Goal: Transaction & Acquisition: Purchase product/service

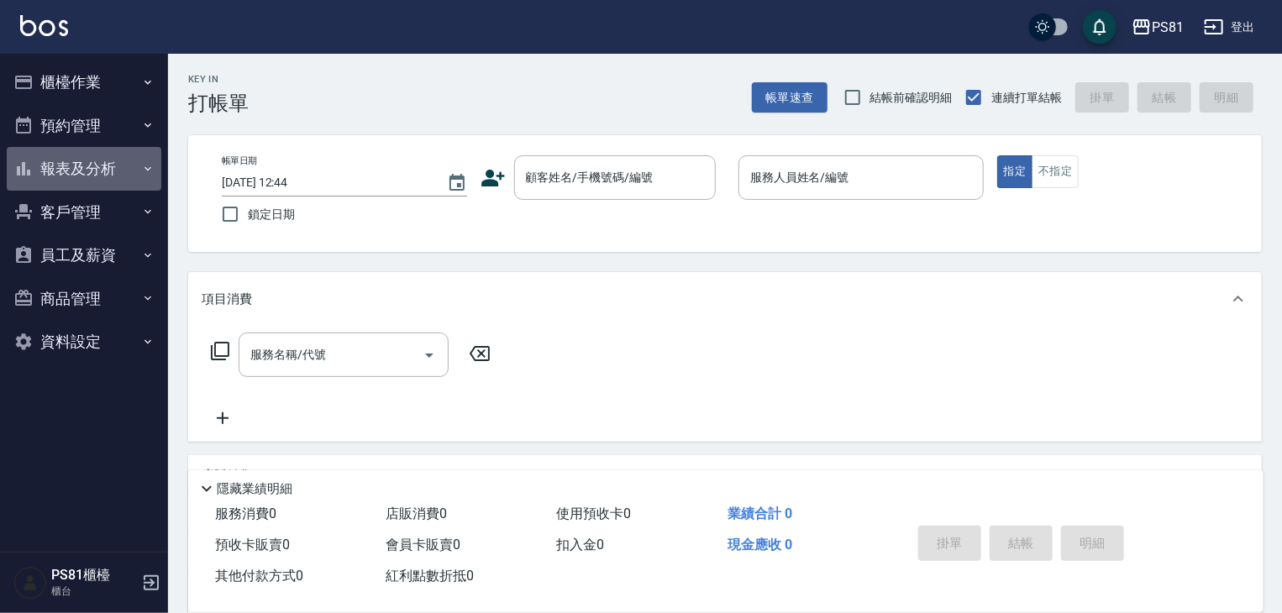
click at [108, 179] on button "報表及分析" at bounding box center [84, 169] width 155 height 44
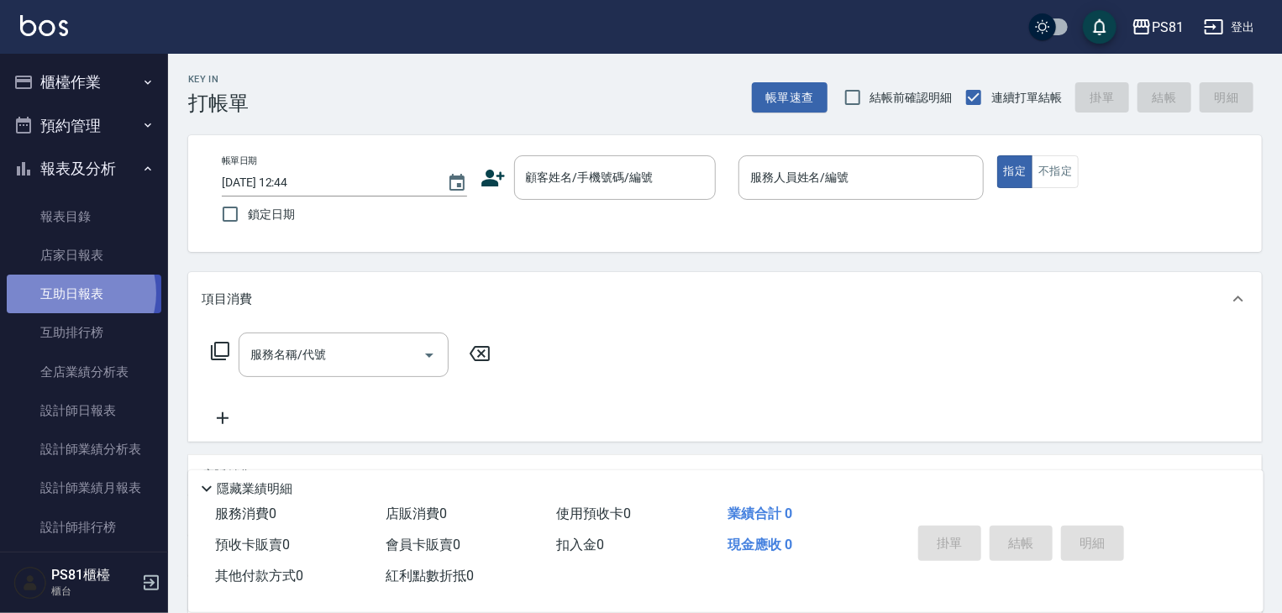
click at [72, 294] on link "互助日報表" at bounding box center [84, 294] width 155 height 39
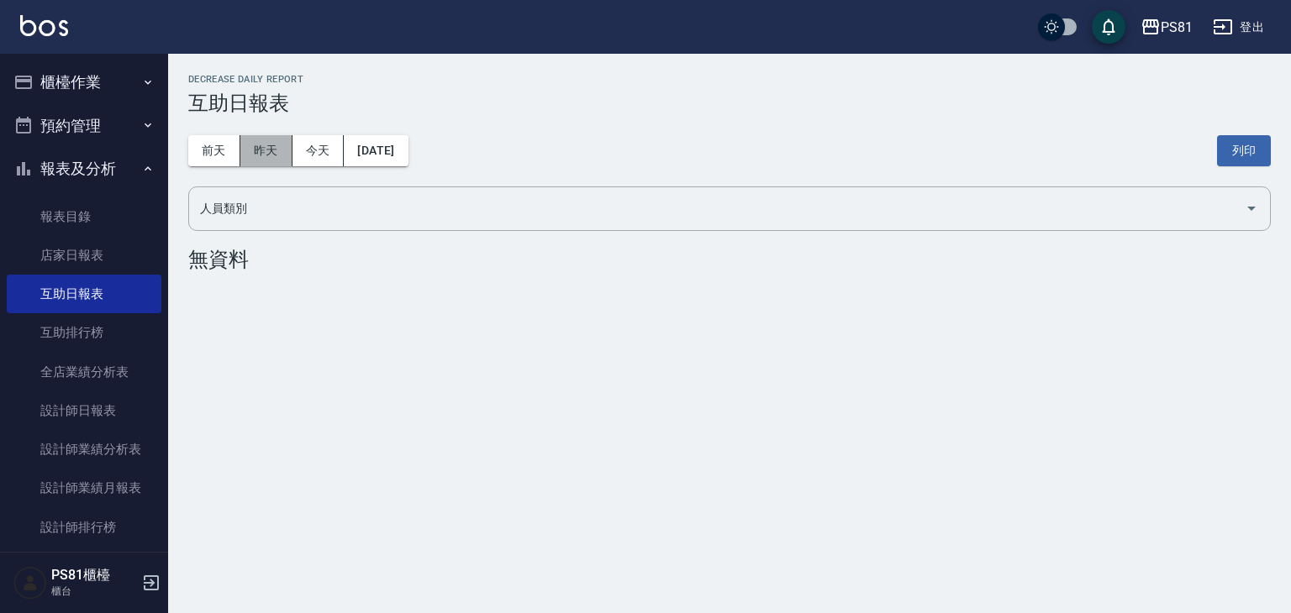
click at [259, 155] on button "昨天" at bounding box center [266, 150] width 52 height 31
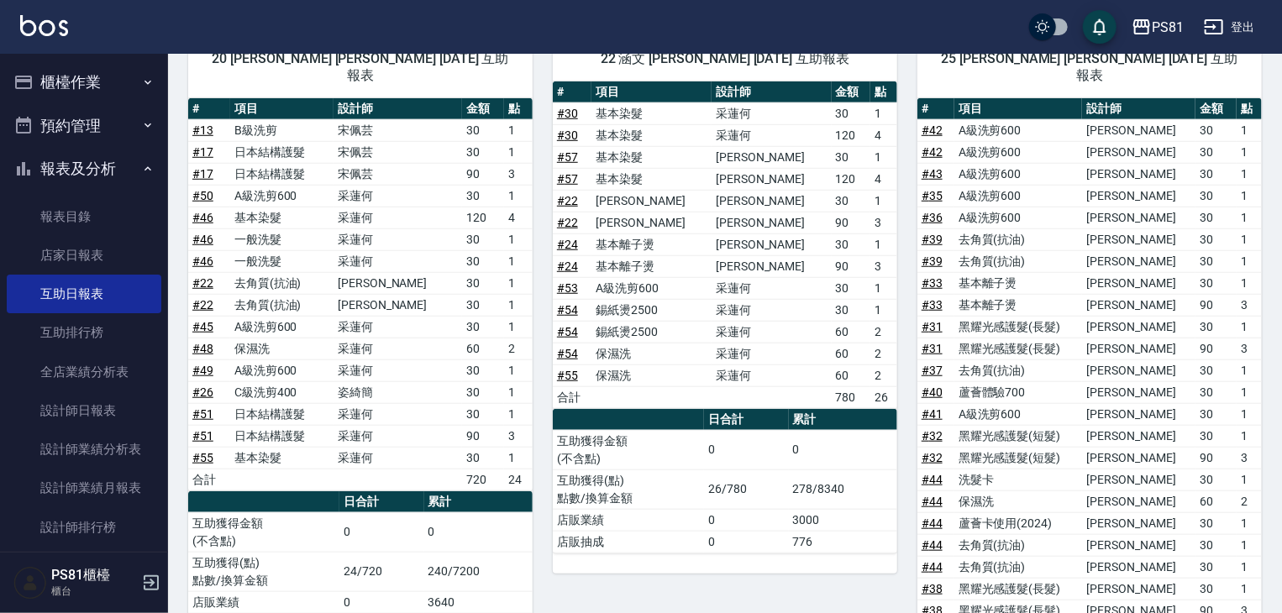
scroll to position [590, 0]
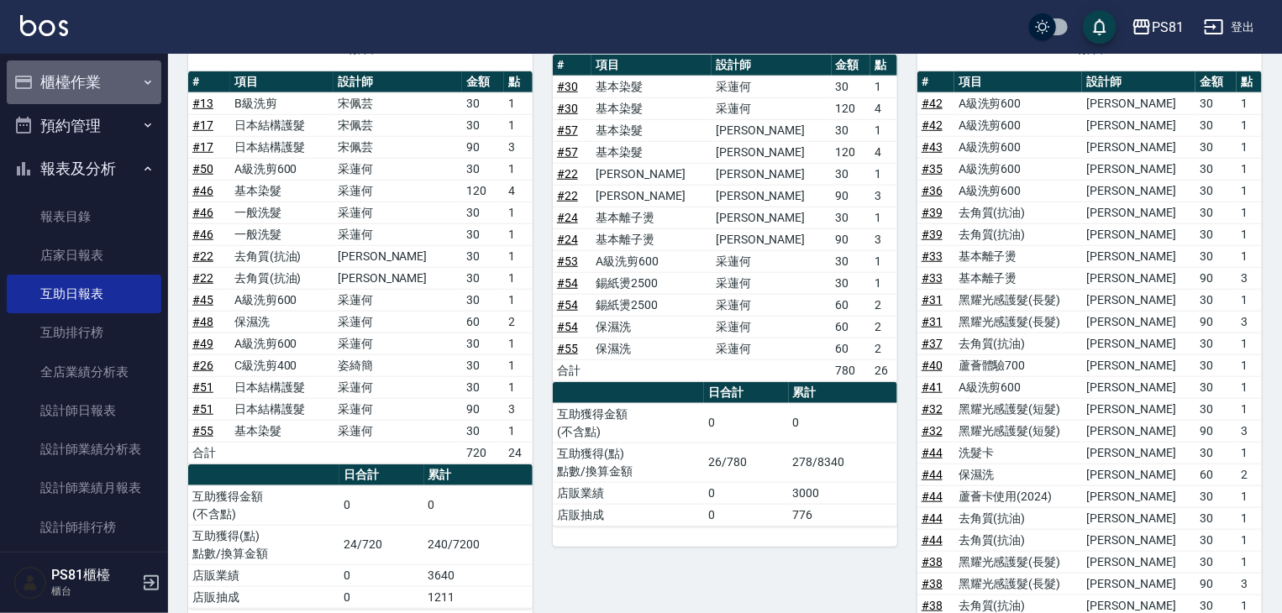
click at [141, 76] on icon "button" at bounding box center [147, 82] width 13 height 13
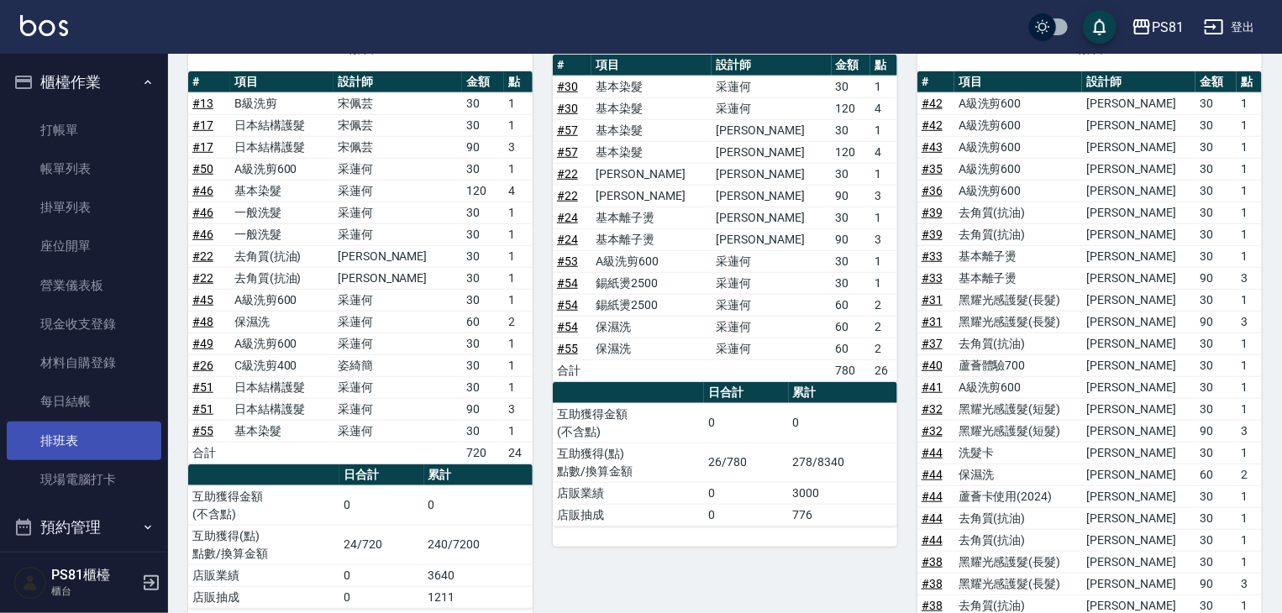
click at [31, 432] on link "排班表" at bounding box center [84, 441] width 155 height 39
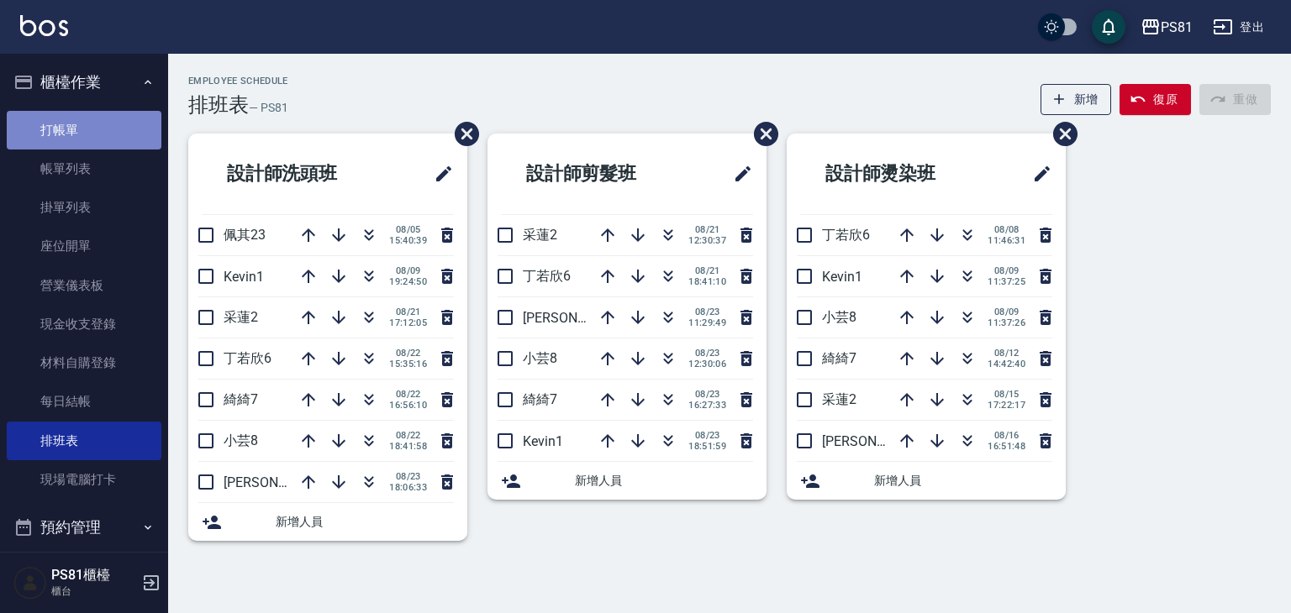
click at [112, 118] on link "打帳單" at bounding box center [84, 130] width 155 height 39
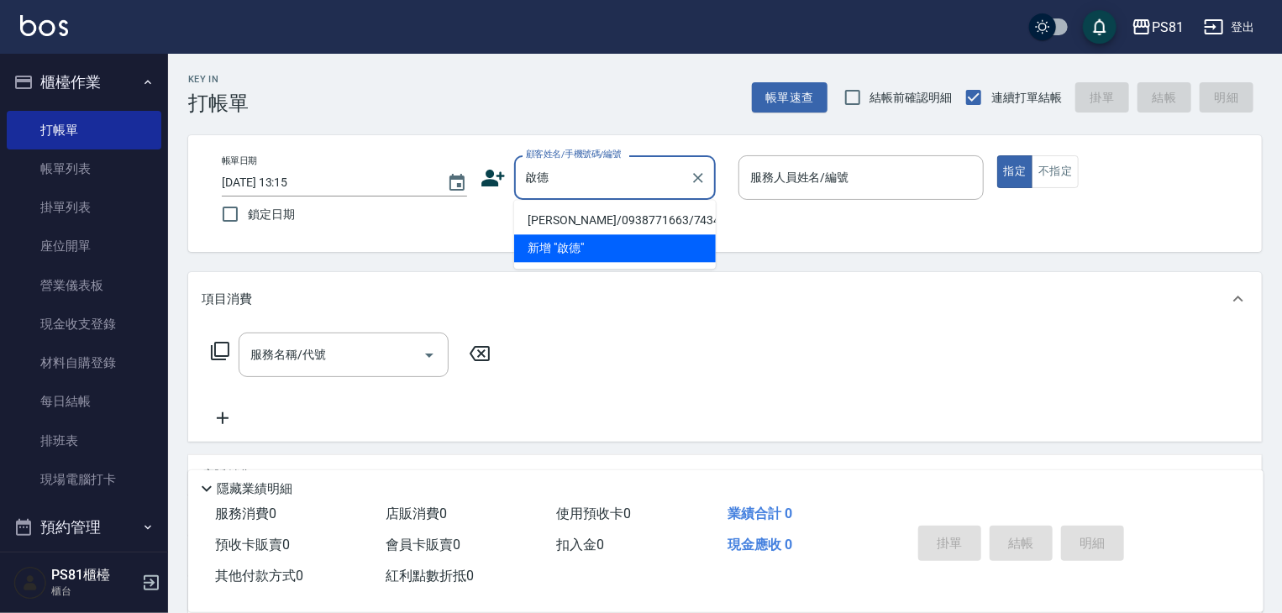
click at [603, 214] on li "[PERSON_NAME]/0938771663/7434" at bounding box center [615, 221] width 202 height 28
type input "[PERSON_NAME]/0938771663/7434"
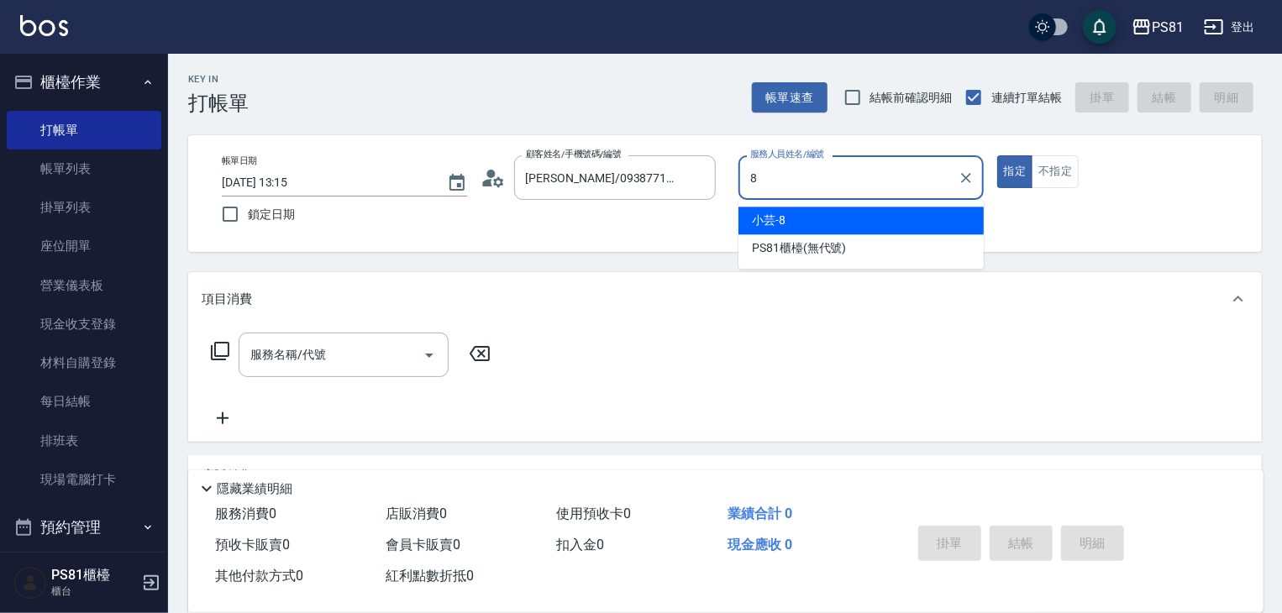
type input "小芸-8"
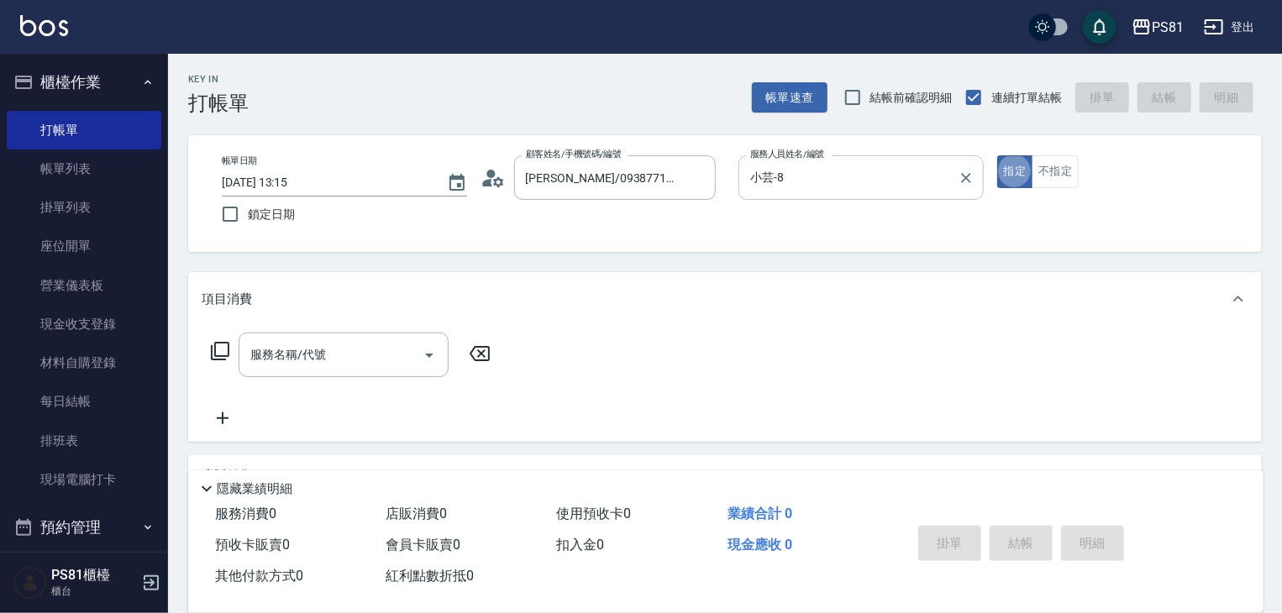
type button "true"
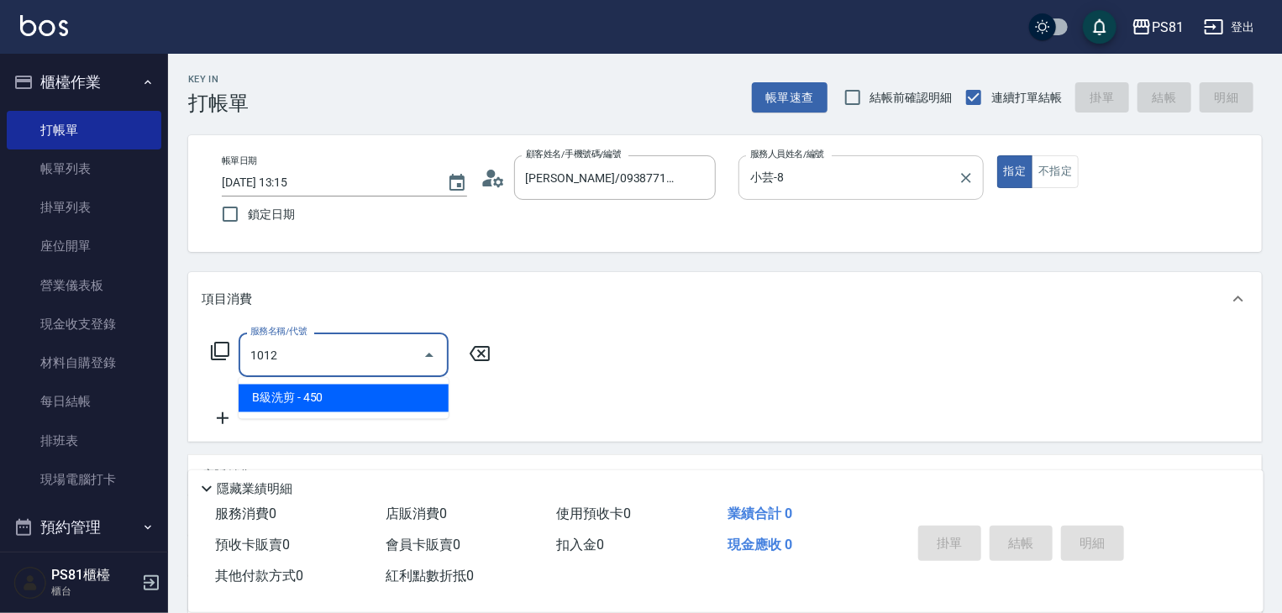
type input "B級洗剪(1012)"
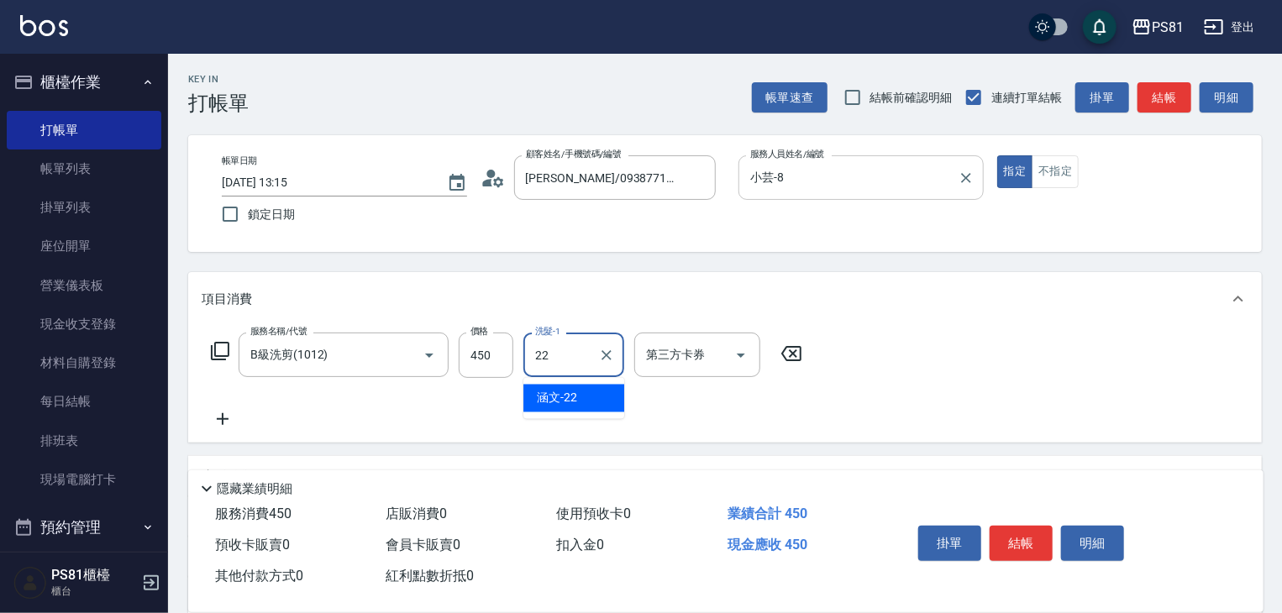
type input "涵文-22"
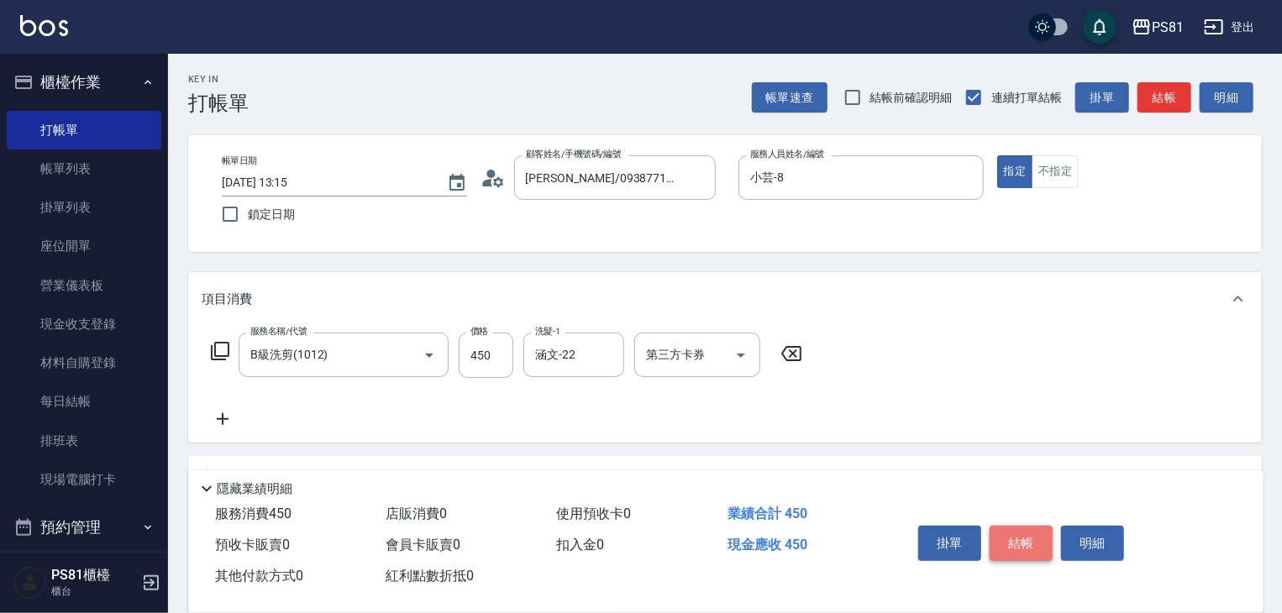
click at [1035, 535] on button "結帳" at bounding box center [1021, 543] width 63 height 35
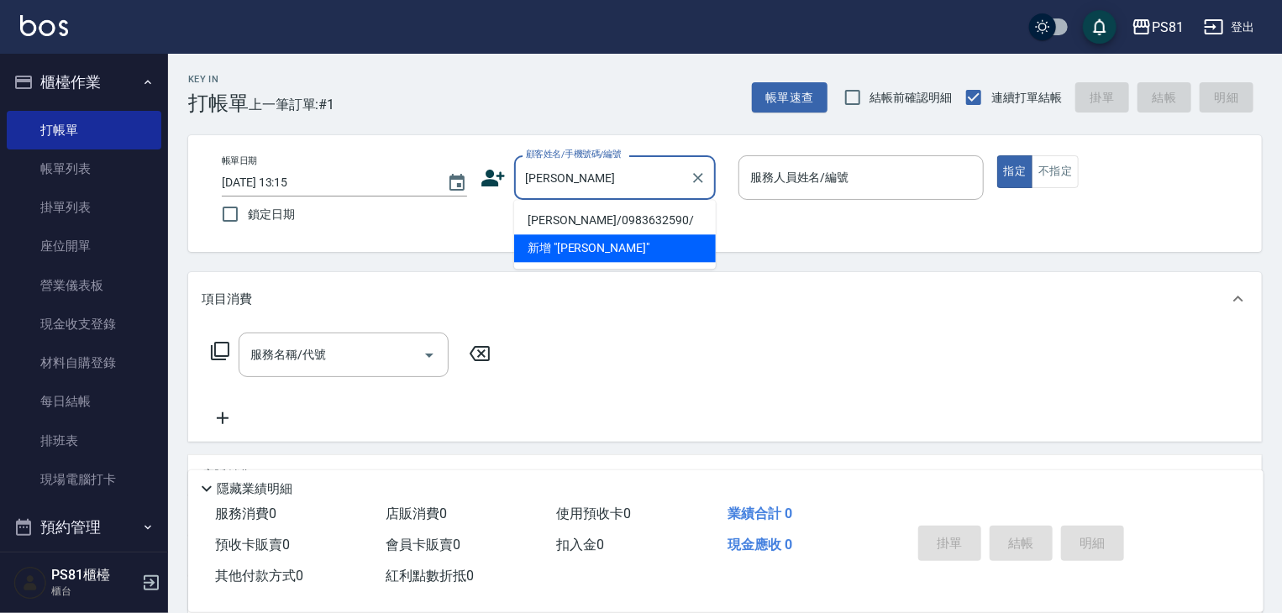
click at [641, 223] on li "[PERSON_NAME]/0983632590/" at bounding box center [615, 221] width 202 height 28
type input "[PERSON_NAME]/0983632590/"
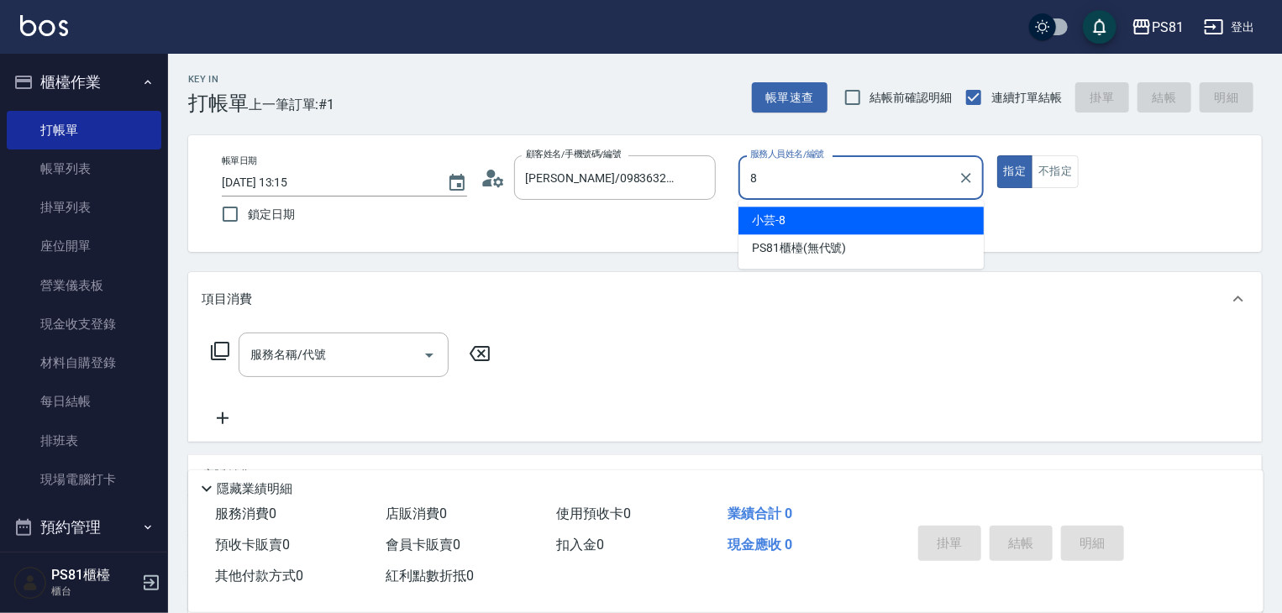
type input "小芸-8"
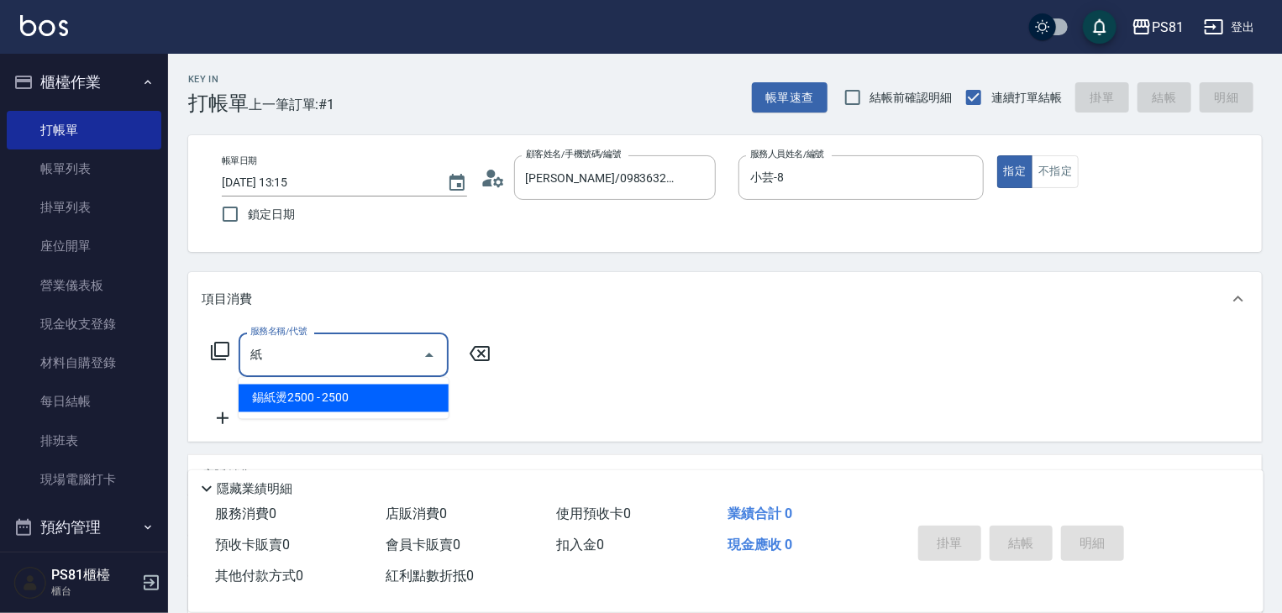
click at [376, 390] on span "錫紙燙2500 - 2500" at bounding box center [344, 399] width 210 height 28
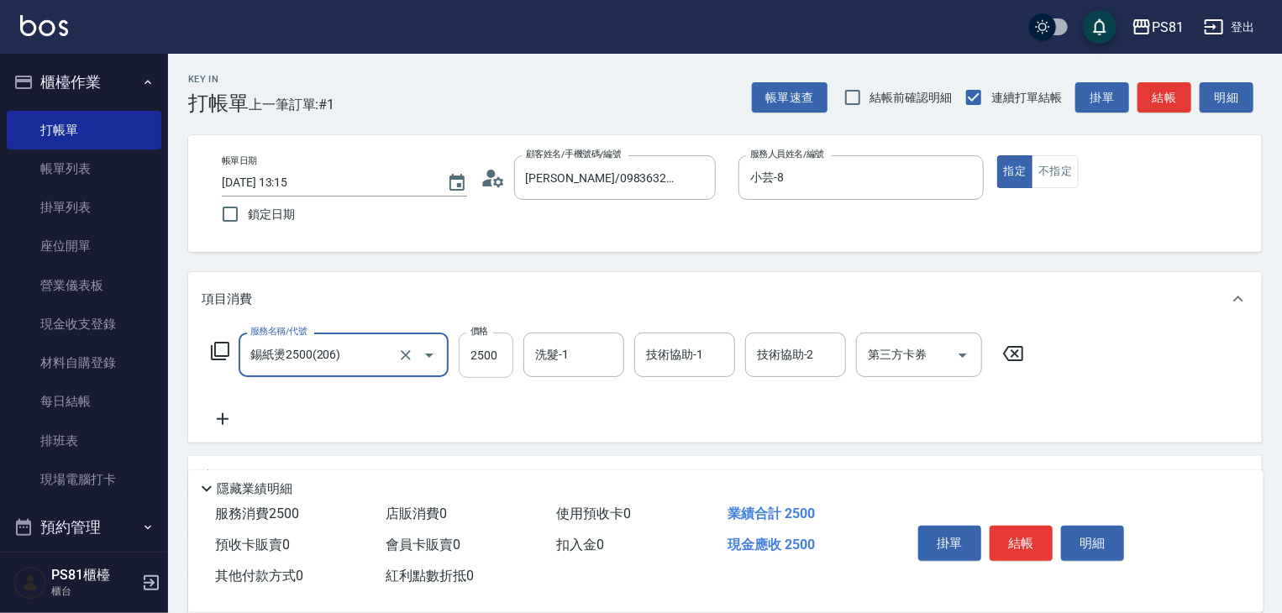
type input "錫紙燙2500(206)"
click at [508, 333] on input "2500" at bounding box center [486, 355] width 55 height 45
type input "2000"
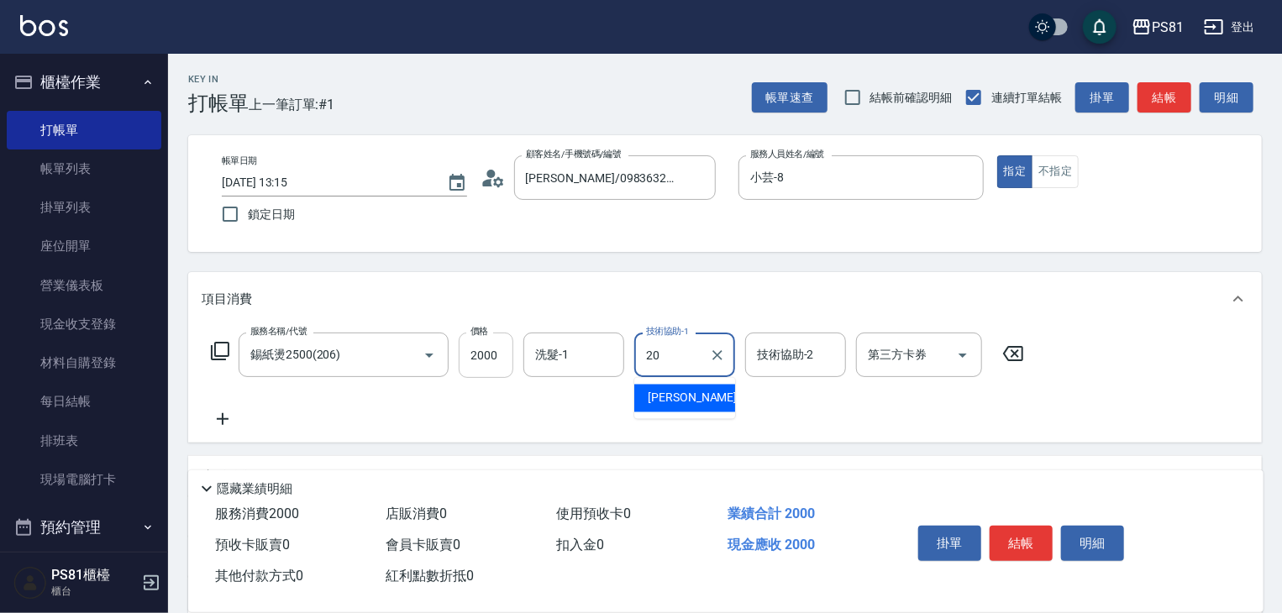
type input "[PERSON_NAME]-20"
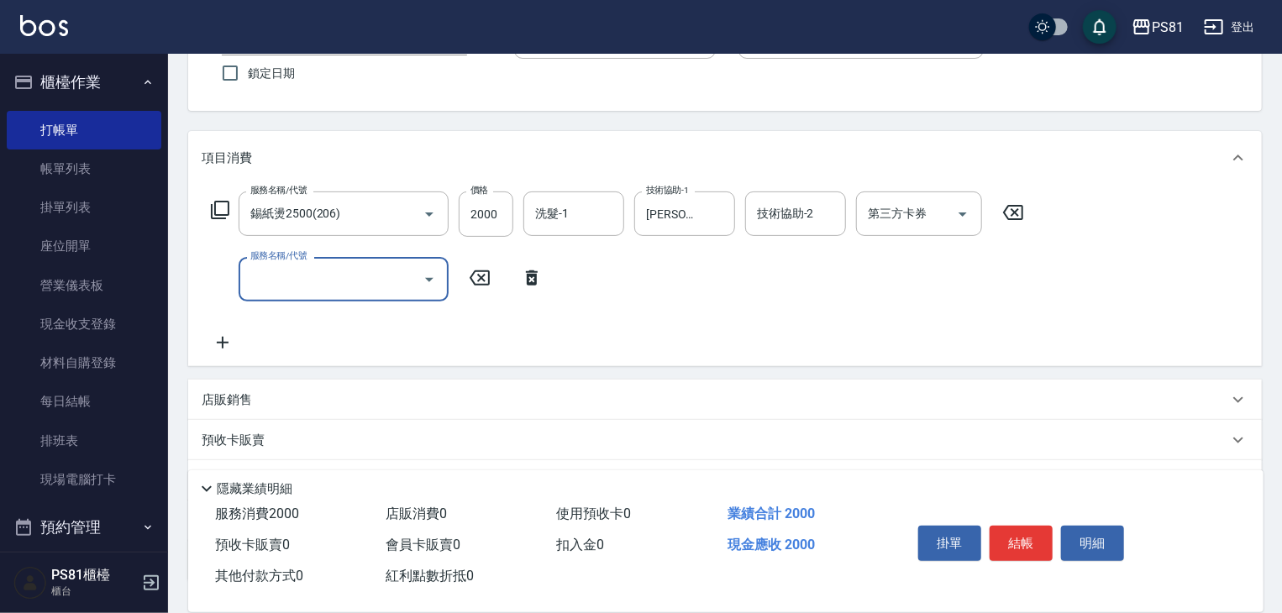
scroll to position [168, 0]
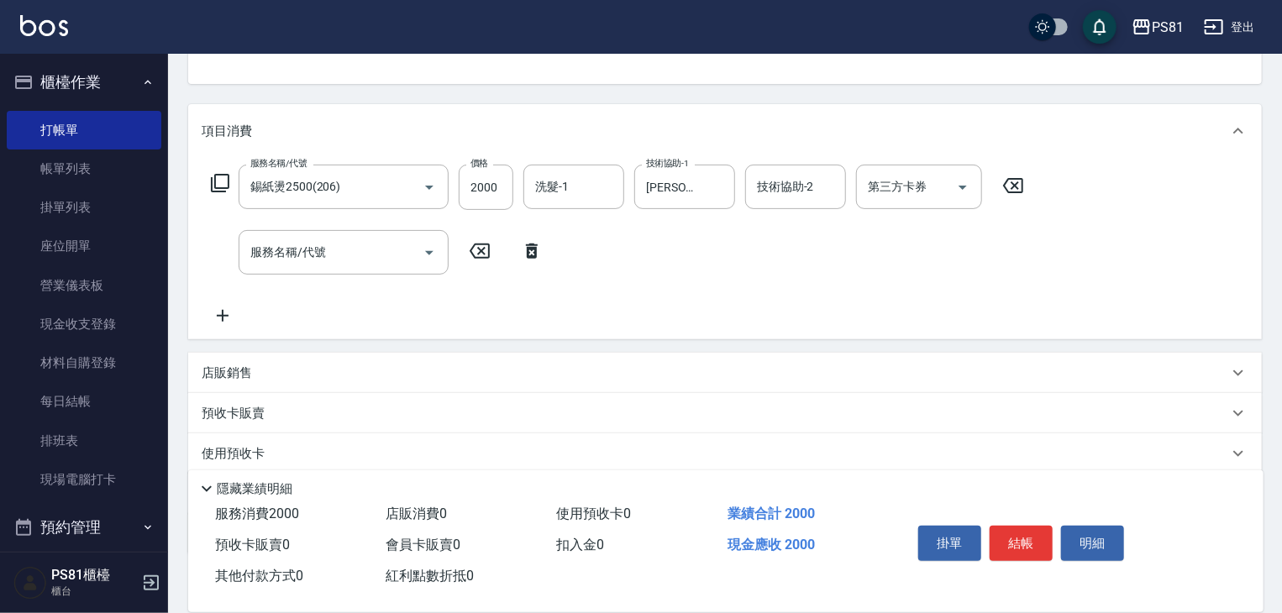
drag, startPoint x: 515, startPoint y: 256, endPoint x: 530, endPoint y: 252, distance: 15.7
click at [518, 255] on icon at bounding box center [532, 251] width 42 height 20
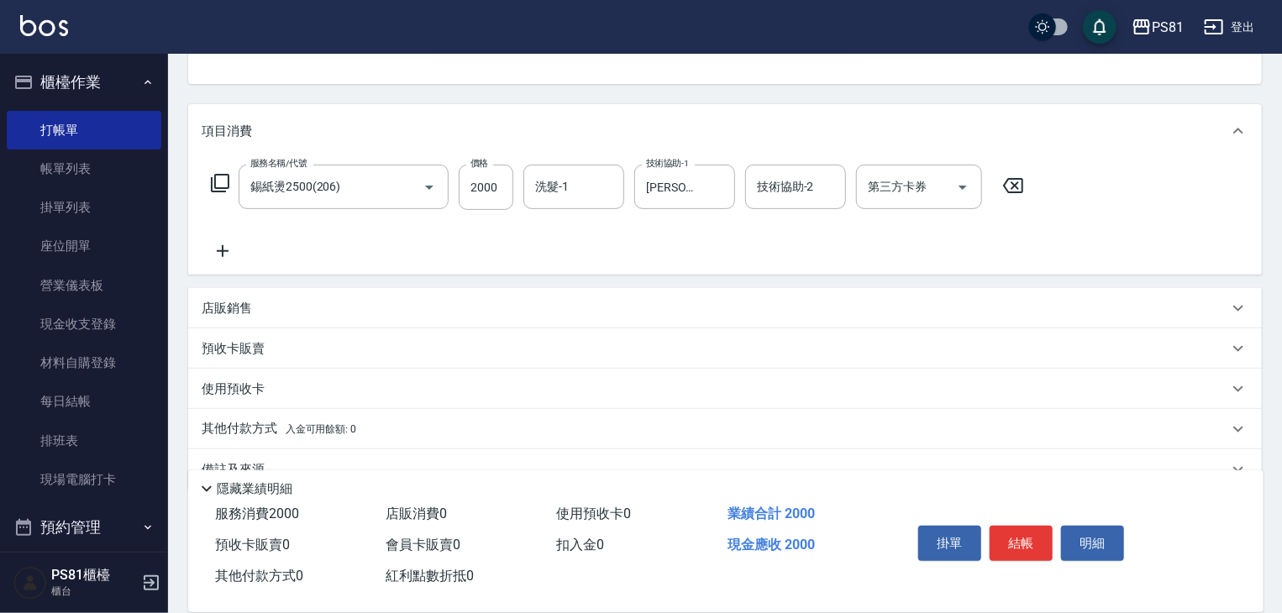
click at [294, 298] on div "店販銷售" at bounding box center [725, 308] width 1074 height 40
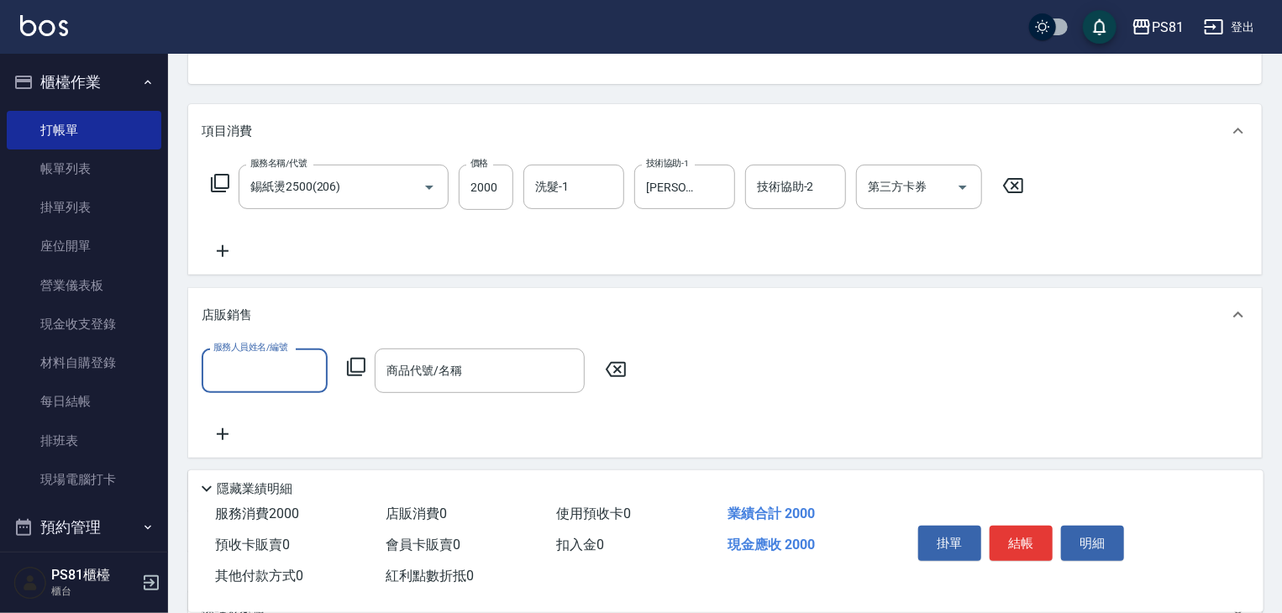
scroll to position [0, 0]
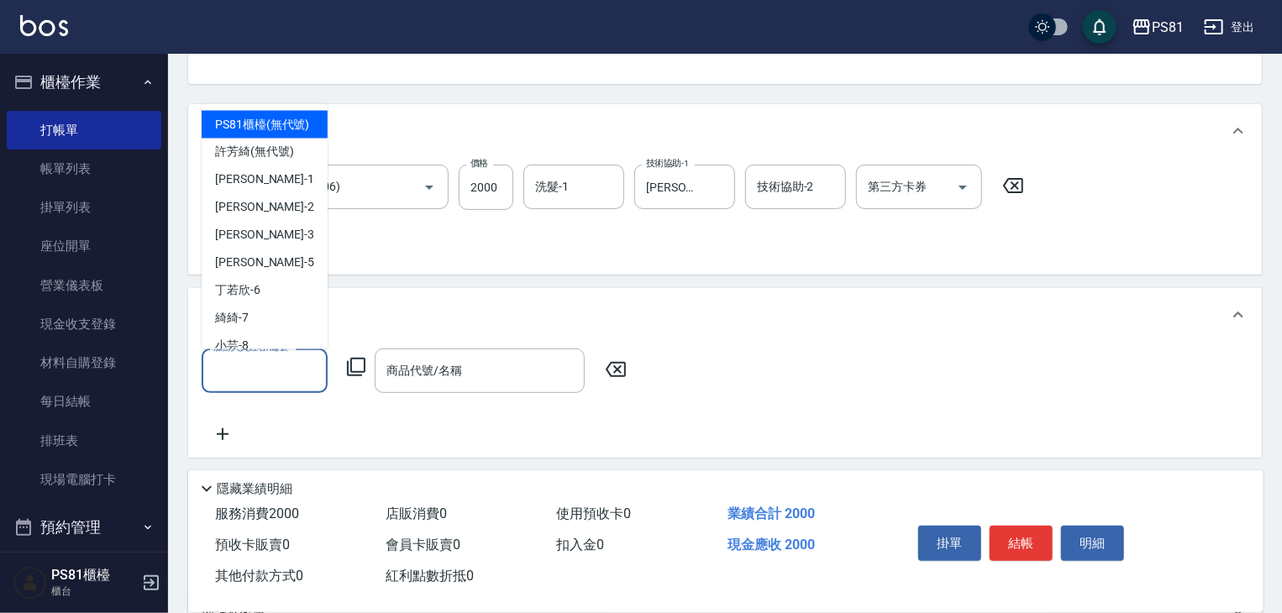
click at [272, 381] on input "服務人員姓名/編號" at bounding box center [264, 370] width 111 height 29
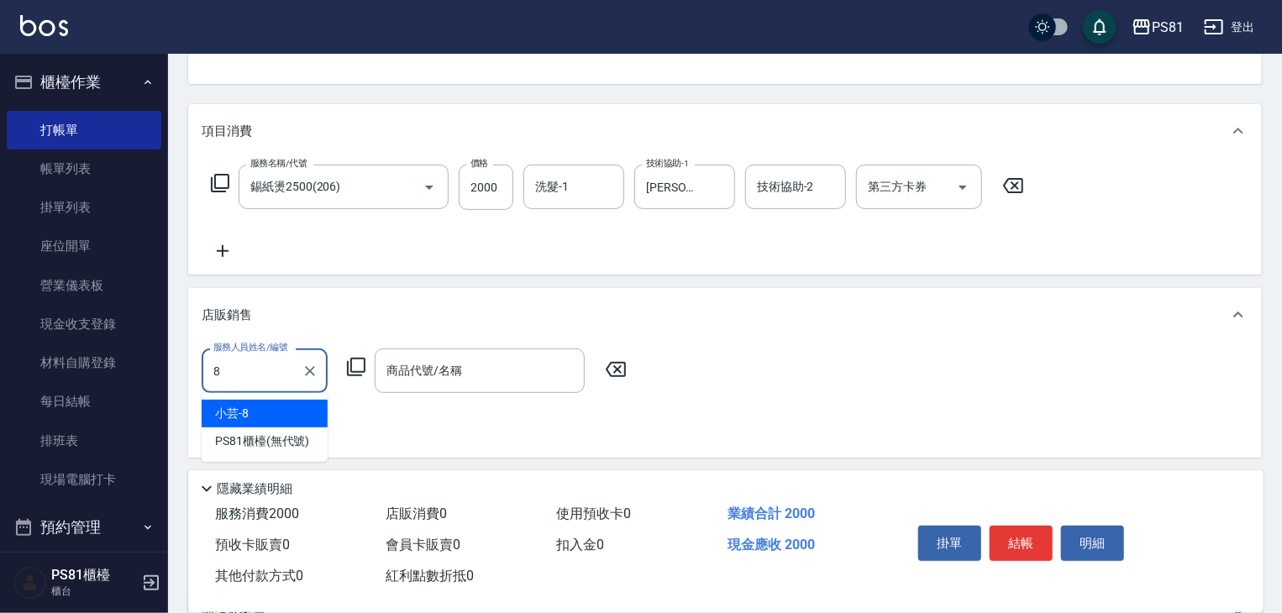
type input "小芸-8"
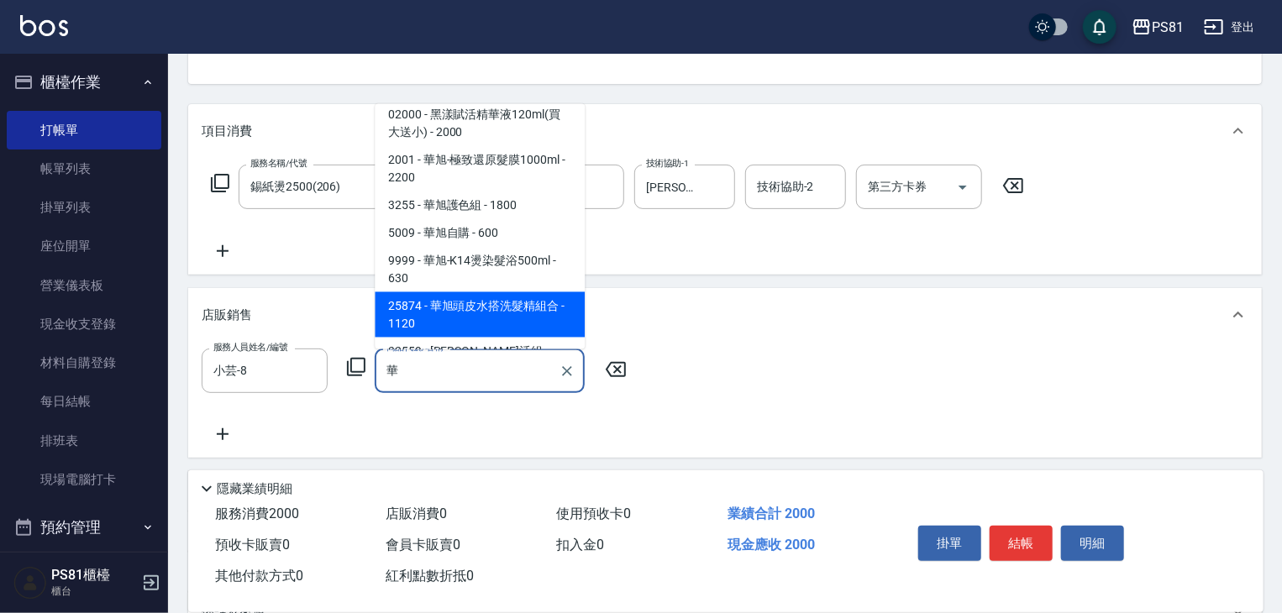
scroll to position [840, 0]
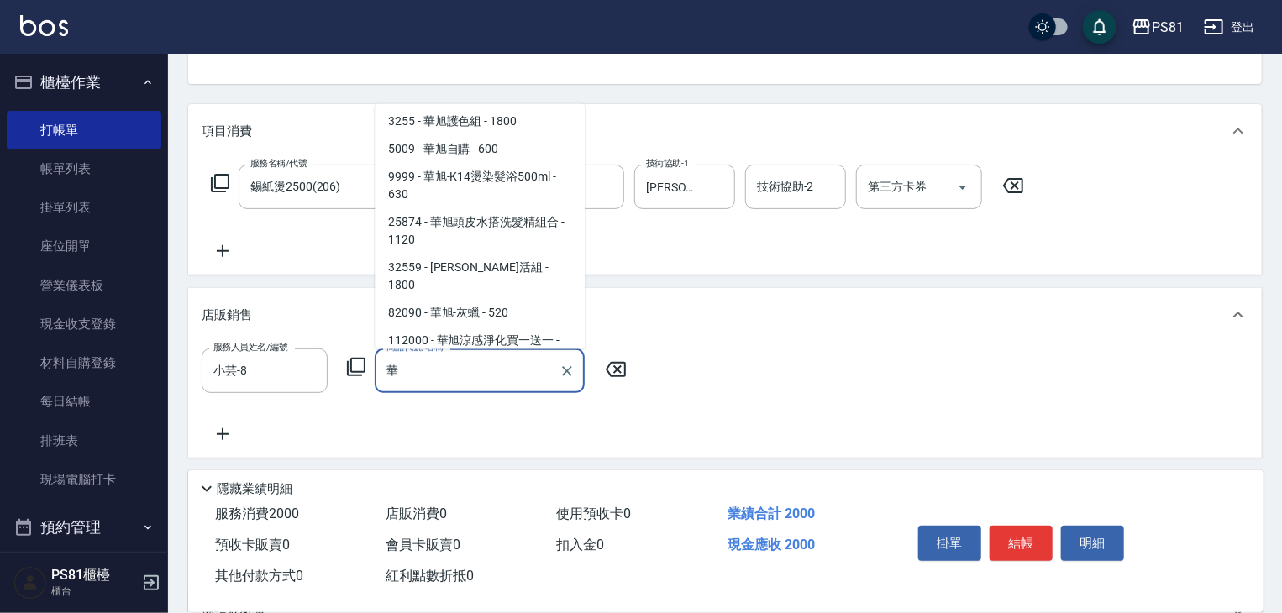
type input "[PERSON_NAME]-受損髮組合300ml(精華液)"
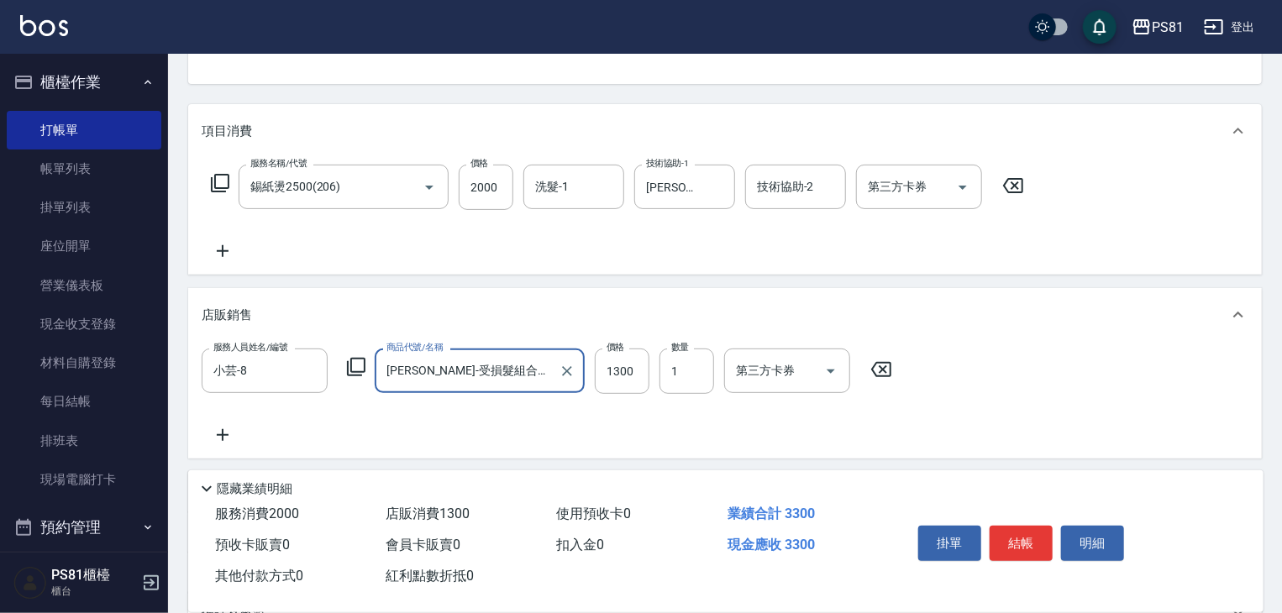
click at [566, 371] on icon "Clear" at bounding box center [567, 371] width 17 height 17
click at [541, 367] on input "商品代號/名稱" at bounding box center [479, 370] width 195 height 29
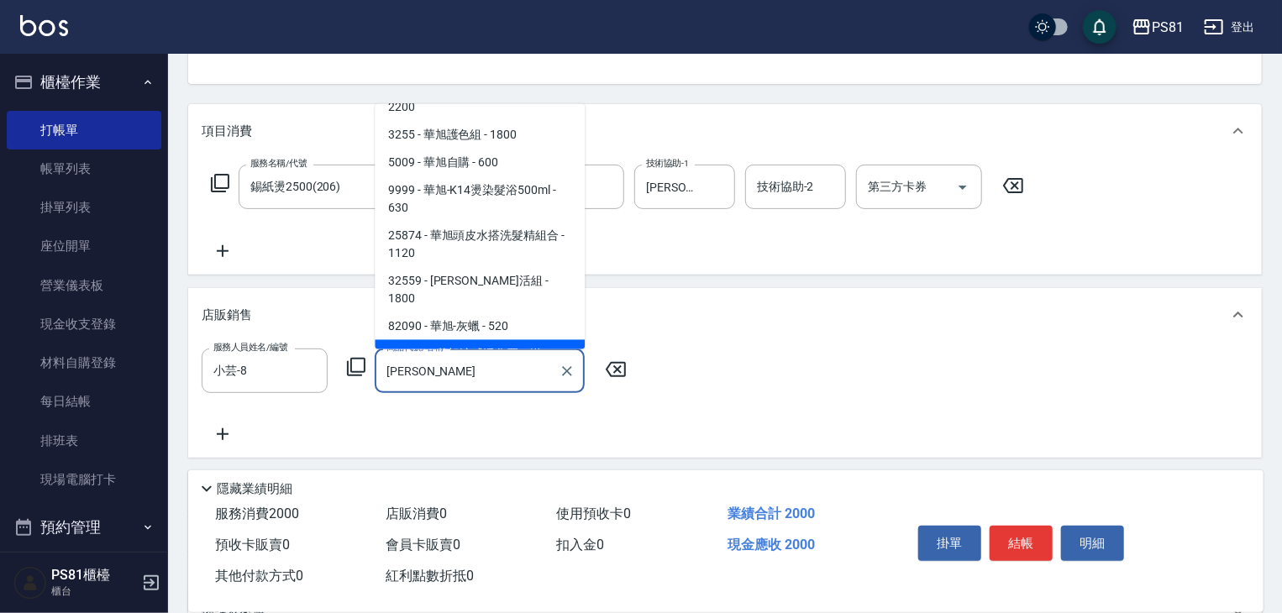
scroll to position [571, 0]
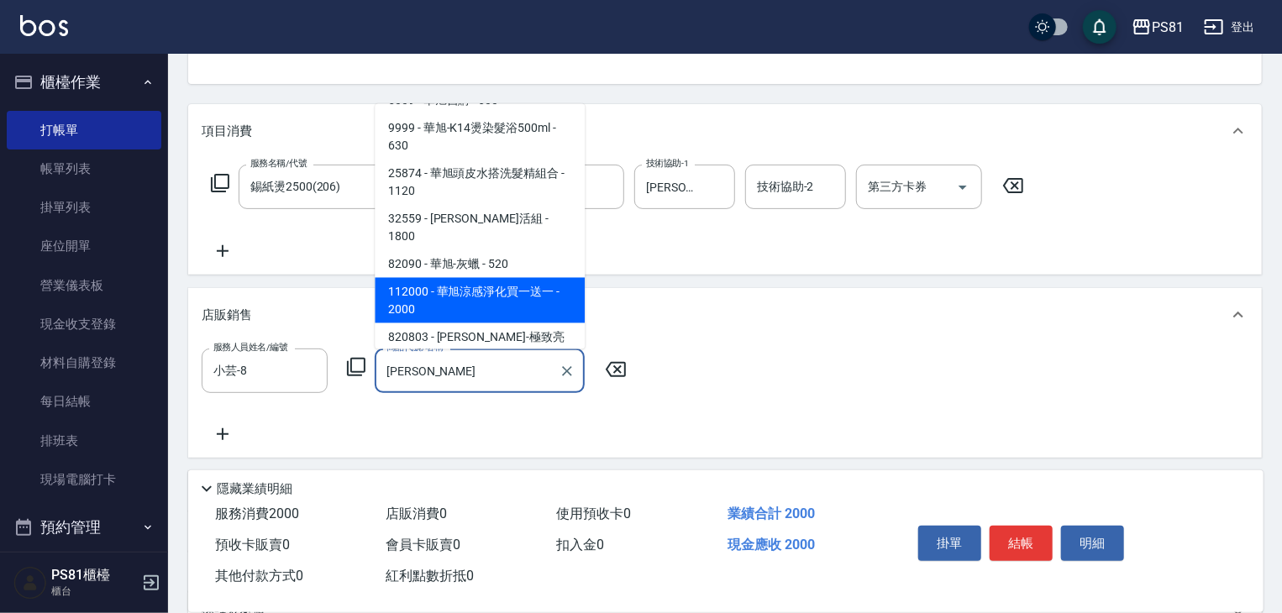
click at [459, 278] on span "112000 - 華旭涼感淨化買一送一 - 2000" at bounding box center [480, 300] width 210 height 45
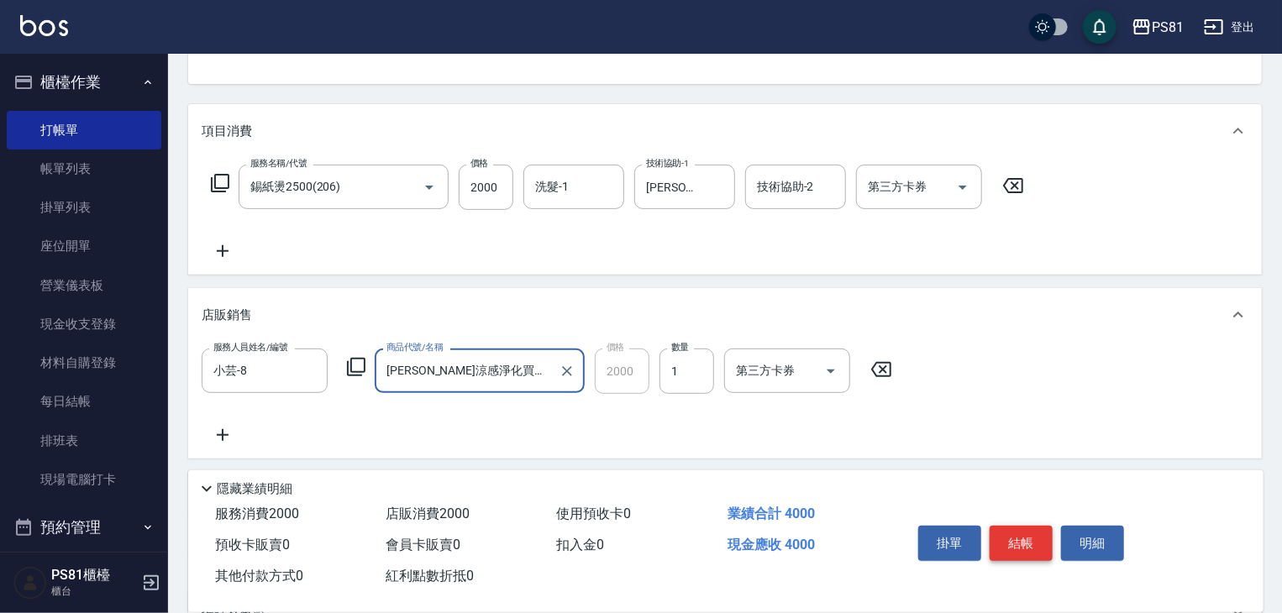
type input "[PERSON_NAME]涼感淨化買一送一"
click at [1042, 539] on button "結帳" at bounding box center [1021, 543] width 63 height 35
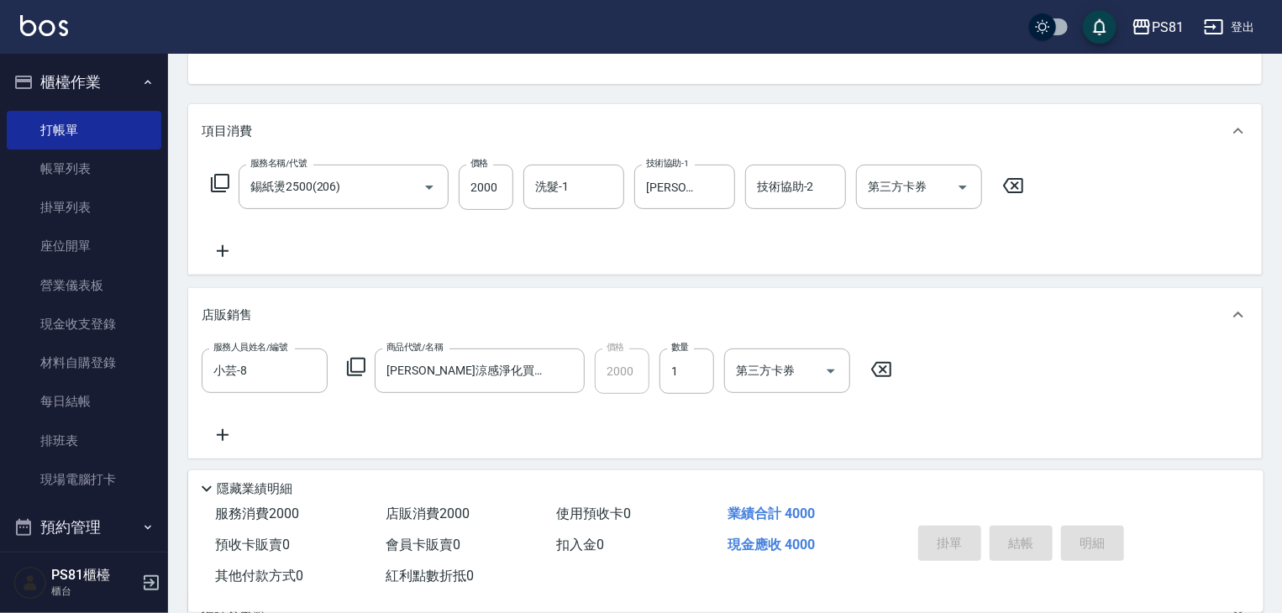
type input "[DATE] 13:36"
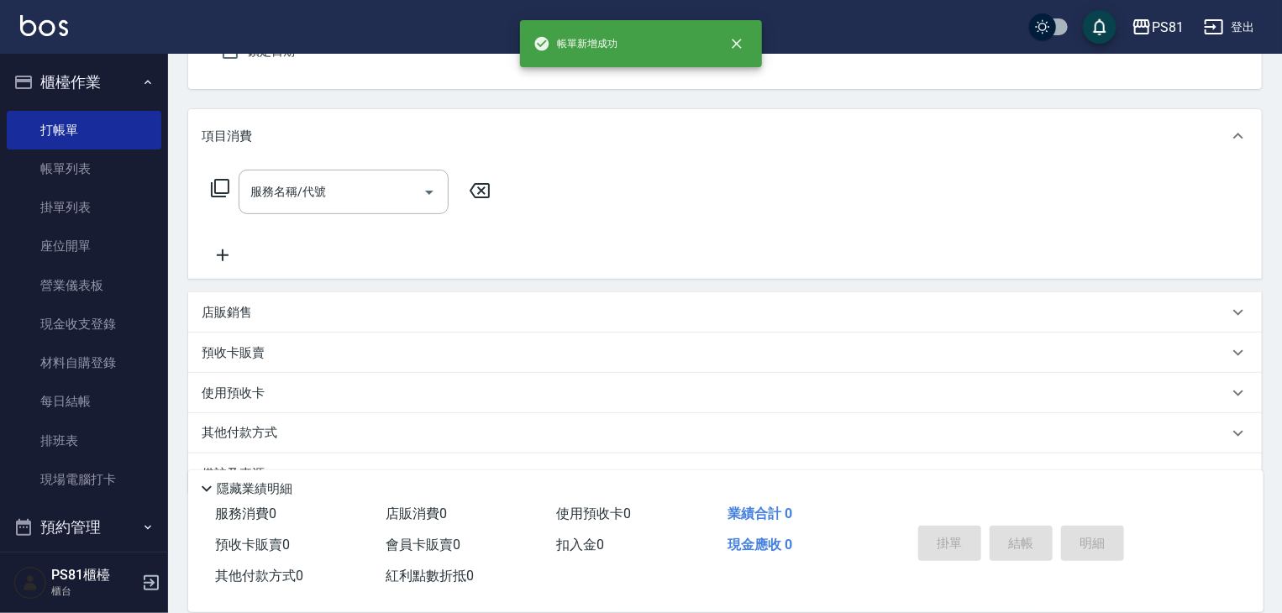
scroll to position [0, 0]
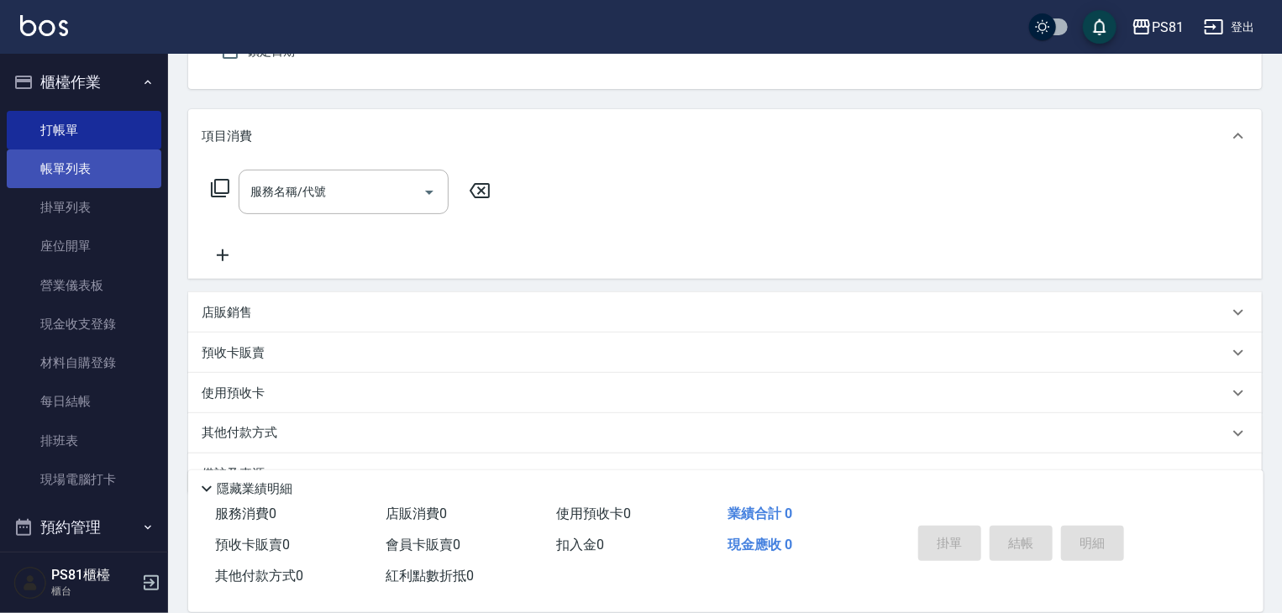
click at [61, 153] on link "帳單列表" at bounding box center [84, 169] width 155 height 39
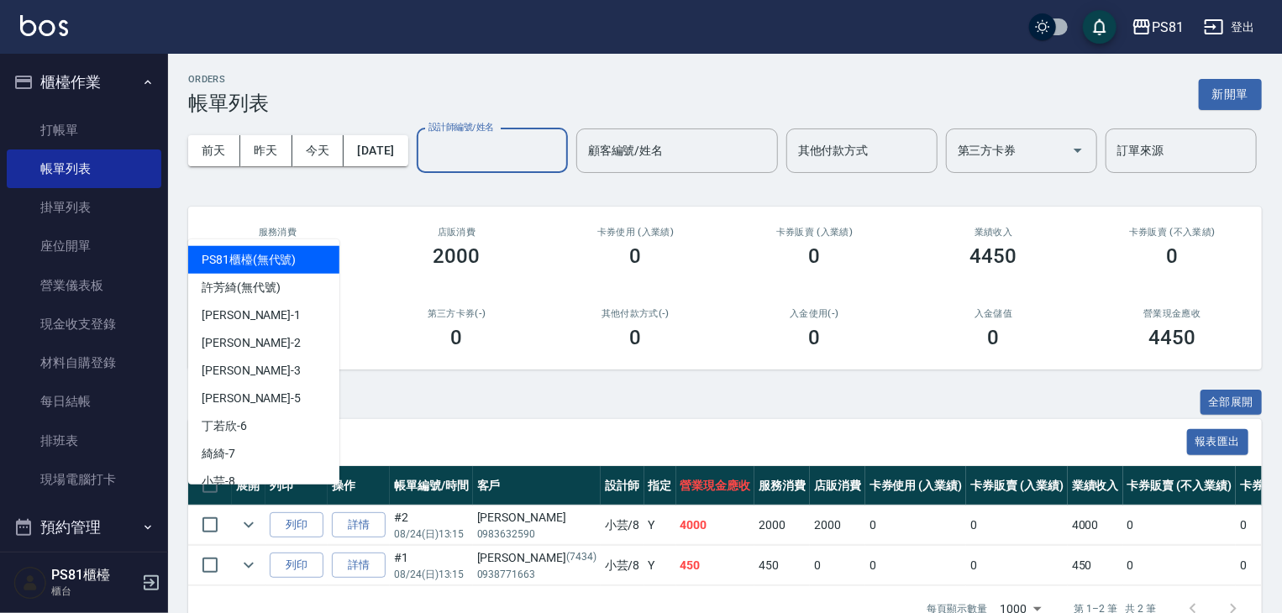
click at [424, 166] on input "設計師編號/姓名" at bounding box center [492, 150] width 136 height 29
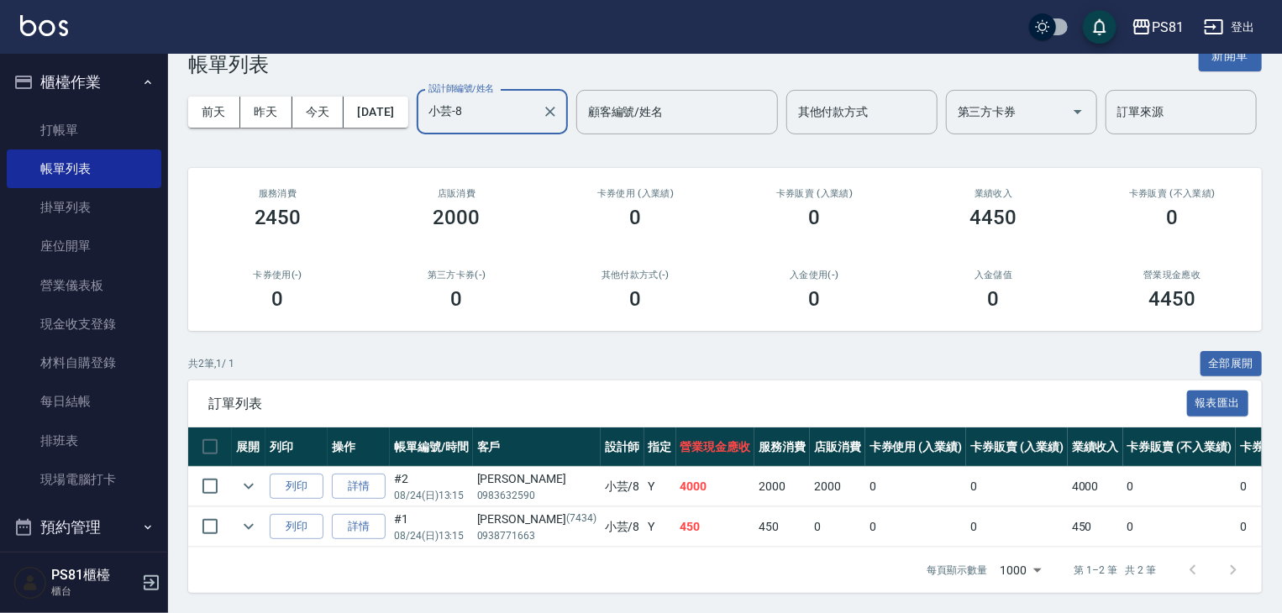
scroll to position [104, 0]
type input "小芸-8"
click at [107, 131] on link "打帳單" at bounding box center [84, 130] width 155 height 39
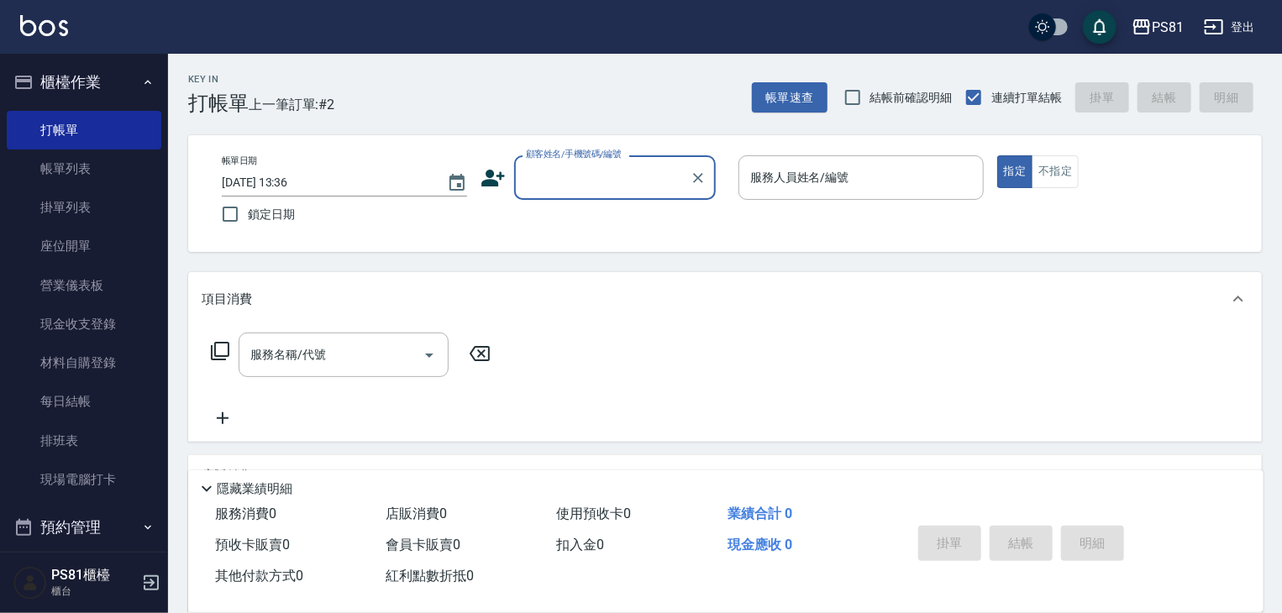
click at [561, 192] on div "顧客姓名/手機號碼/編號" at bounding box center [615, 177] width 202 height 45
click at [568, 230] on li "[PERSON_NAME]/0912757030/" at bounding box center [615, 221] width 202 height 28
type input "[PERSON_NAME]/0912757030/"
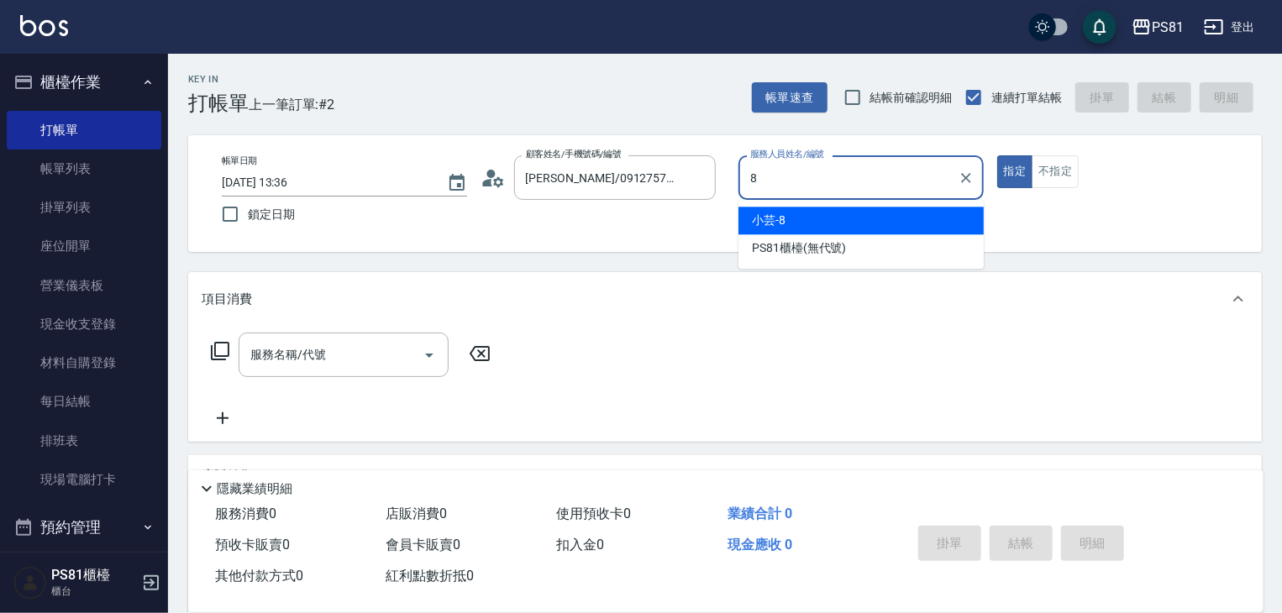
type input "小芸-8"
type button "true"
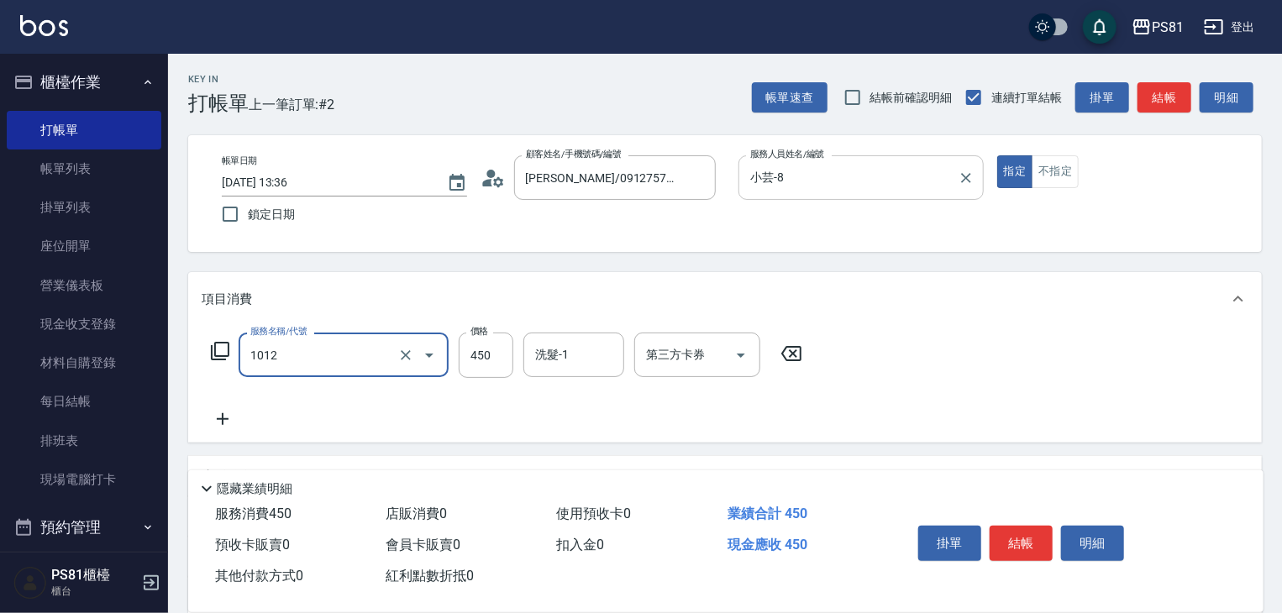
type input "B級洗剪(1012)"
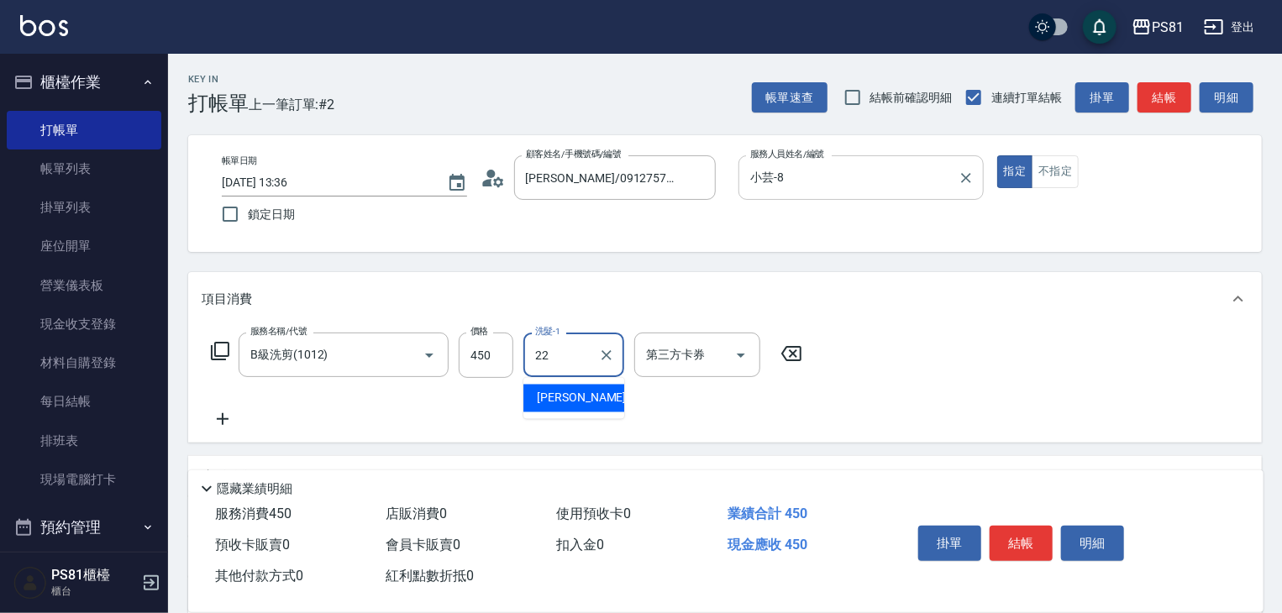
type input "涵文-22"
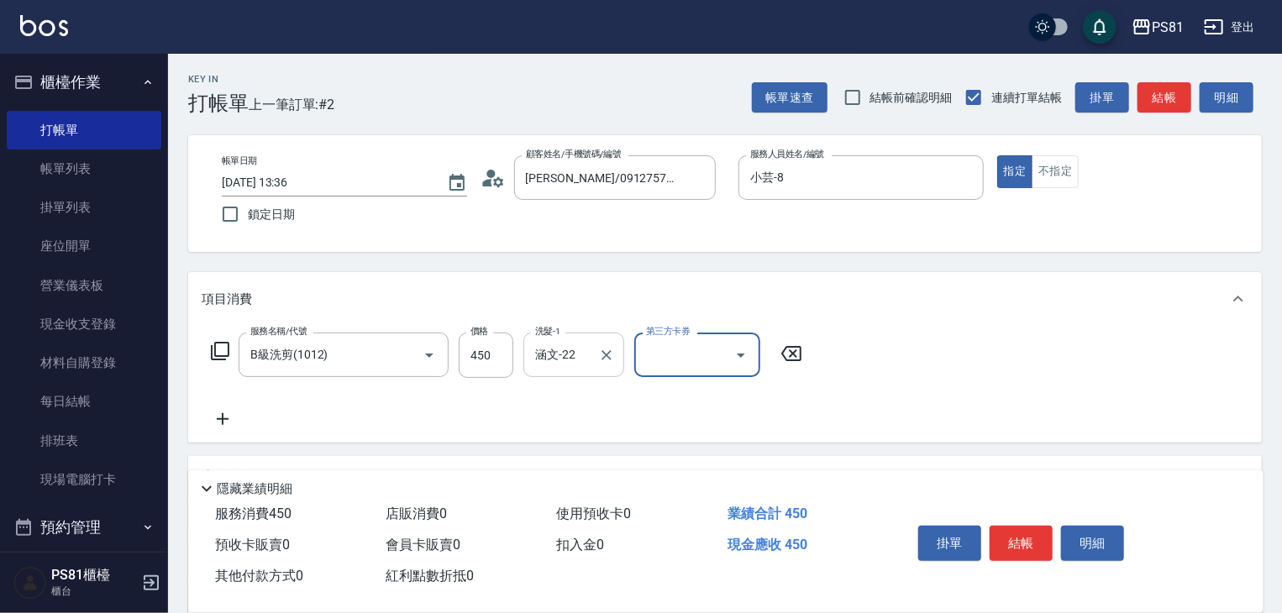
click at [601, 357] on button "Clear" at bounding box center [607, 356] width 24 height 24
drag, startPoint x: 601, startPoint y: 357, endPoint x: 584, endPoint y: 351, distance: 17.8
click at [599, 357] on input "洗髮-1" at bounding box center [574, 354] width 86 height 29
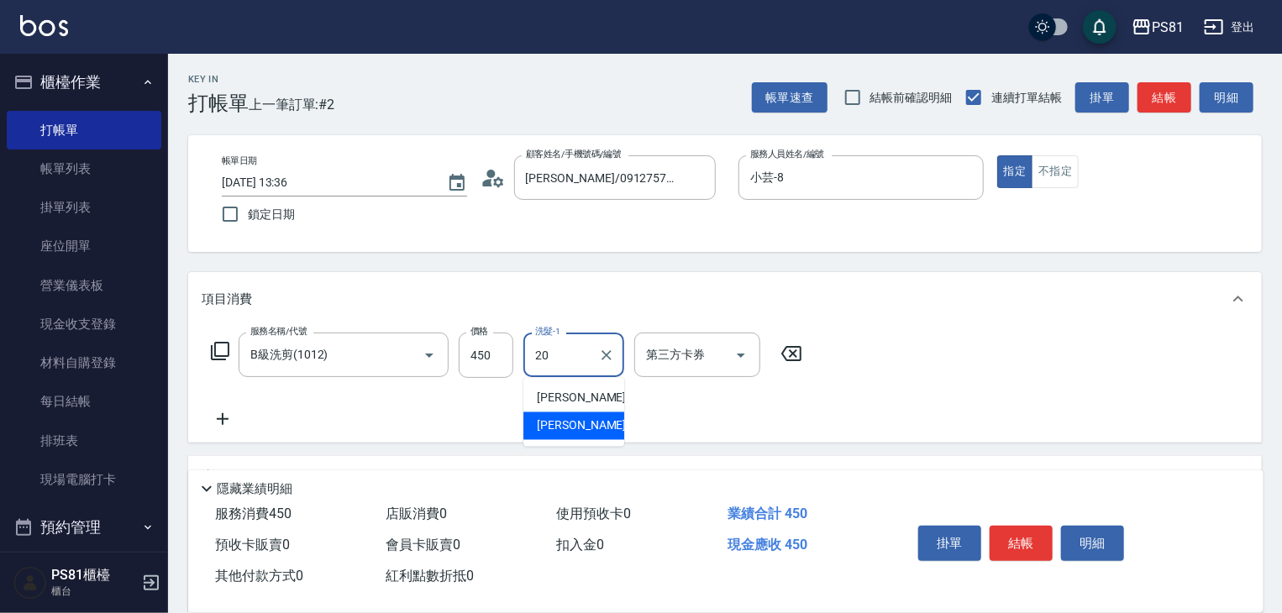
type input "[PERSON_NAME]-20"
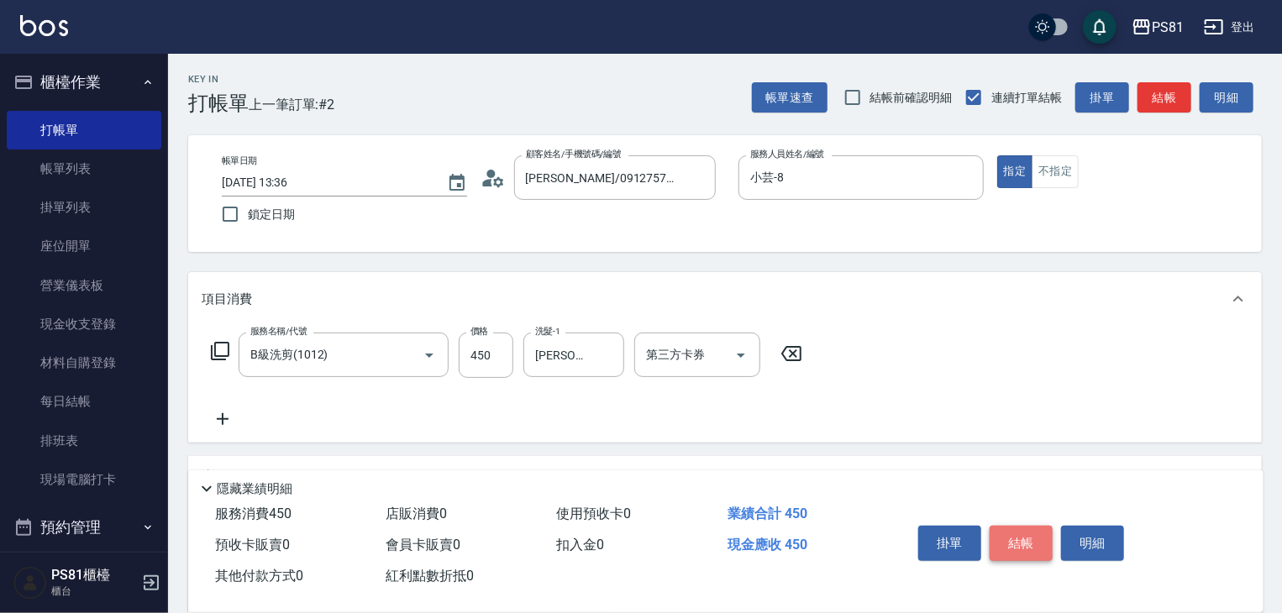
click at [997, 526] on button "結帳" at bounding box center [1021, 543] width 63 height 35
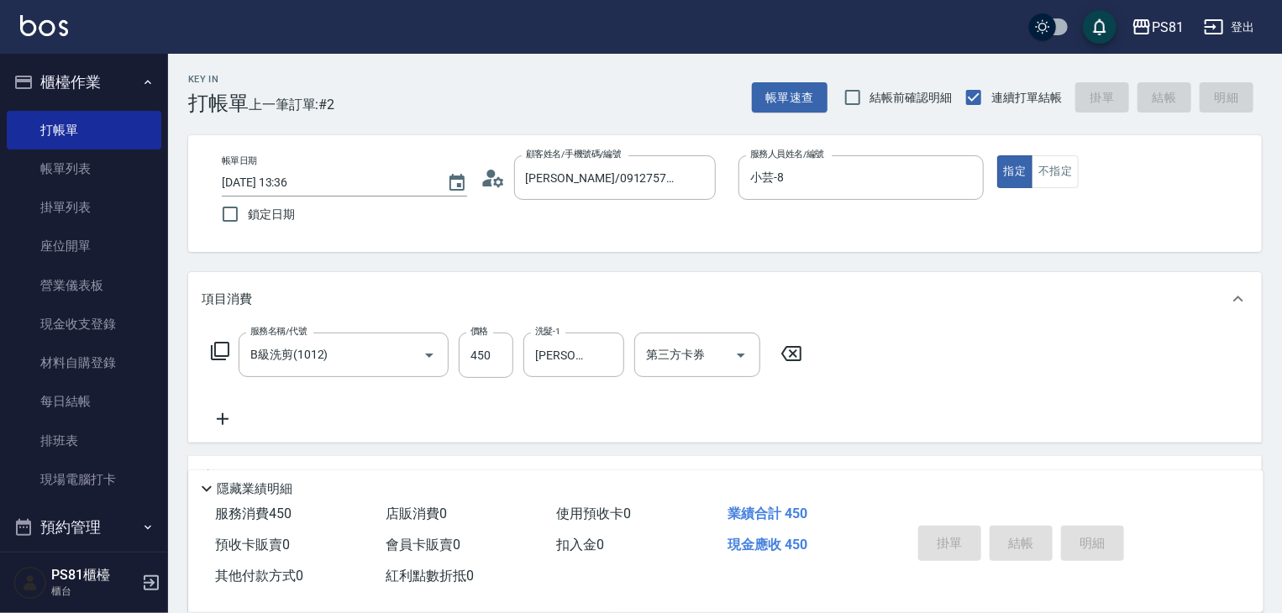
type input "[DATE] 13:44"
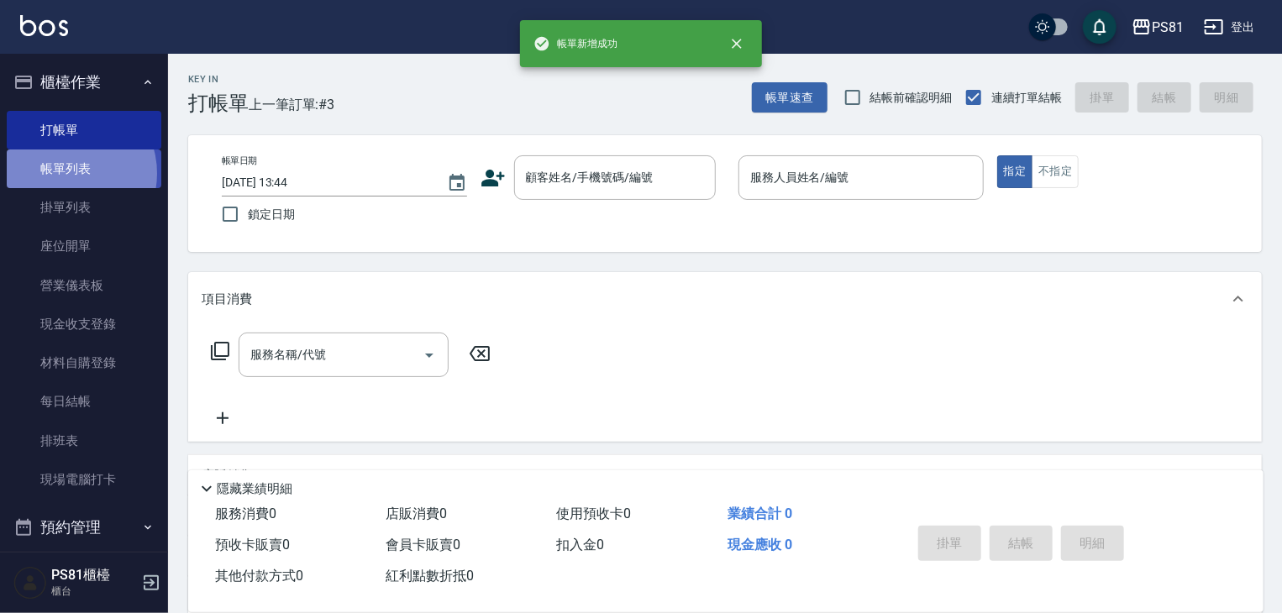
click at [68, 174] on link "帳單列表" at bounding box center [84, 169] width 155 height 39
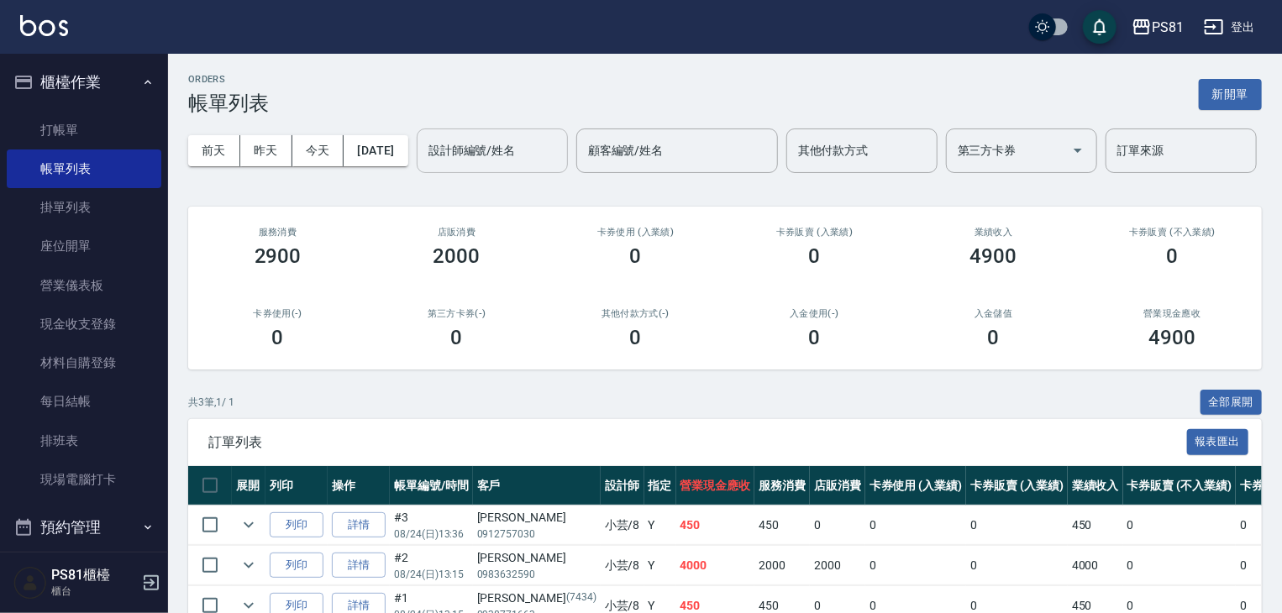
click at [417, 173] on div "設計師編號/姓名" at bounding box center [492, 151] width 151 height 45
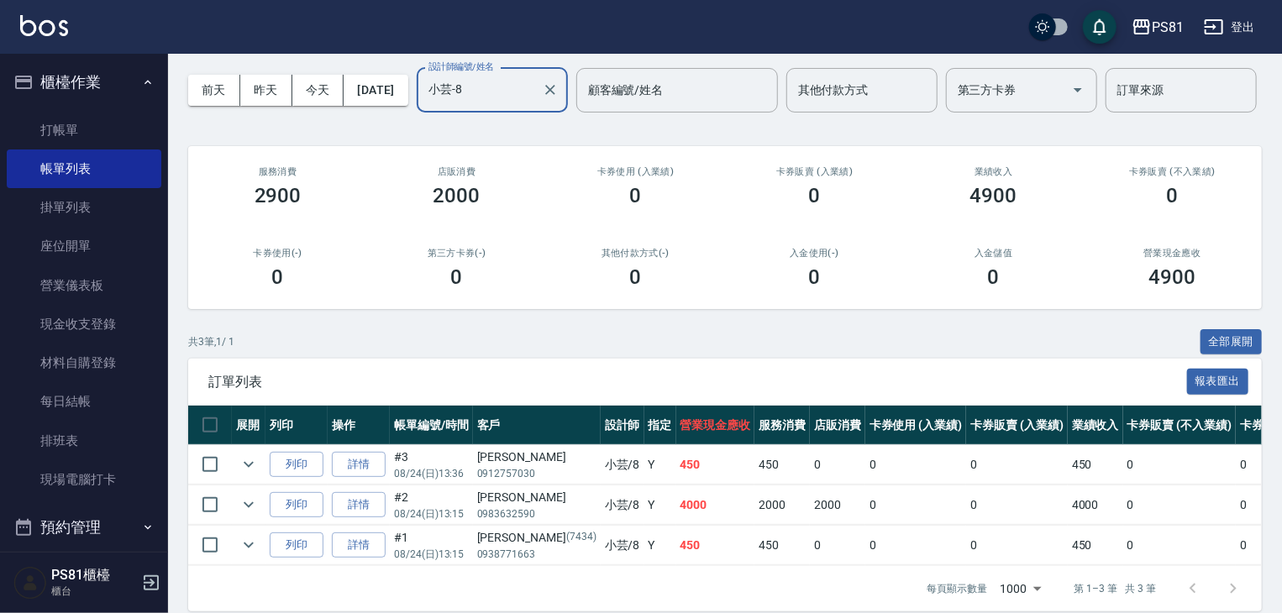
scroll to position [144, 0]
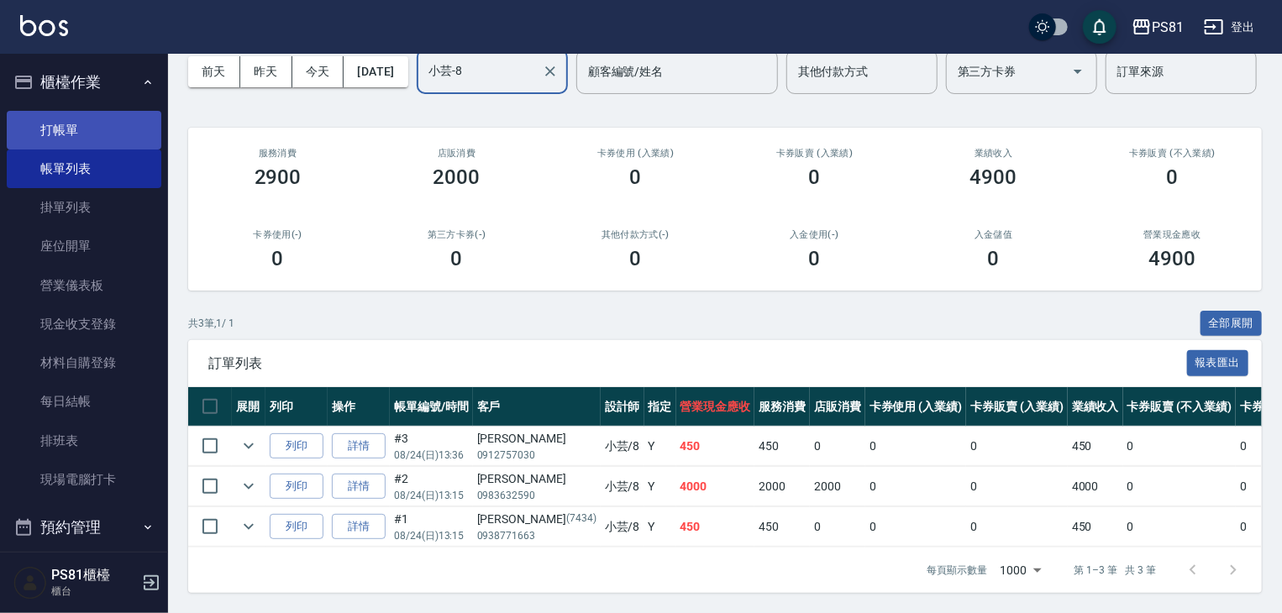
type input "小芸-8"
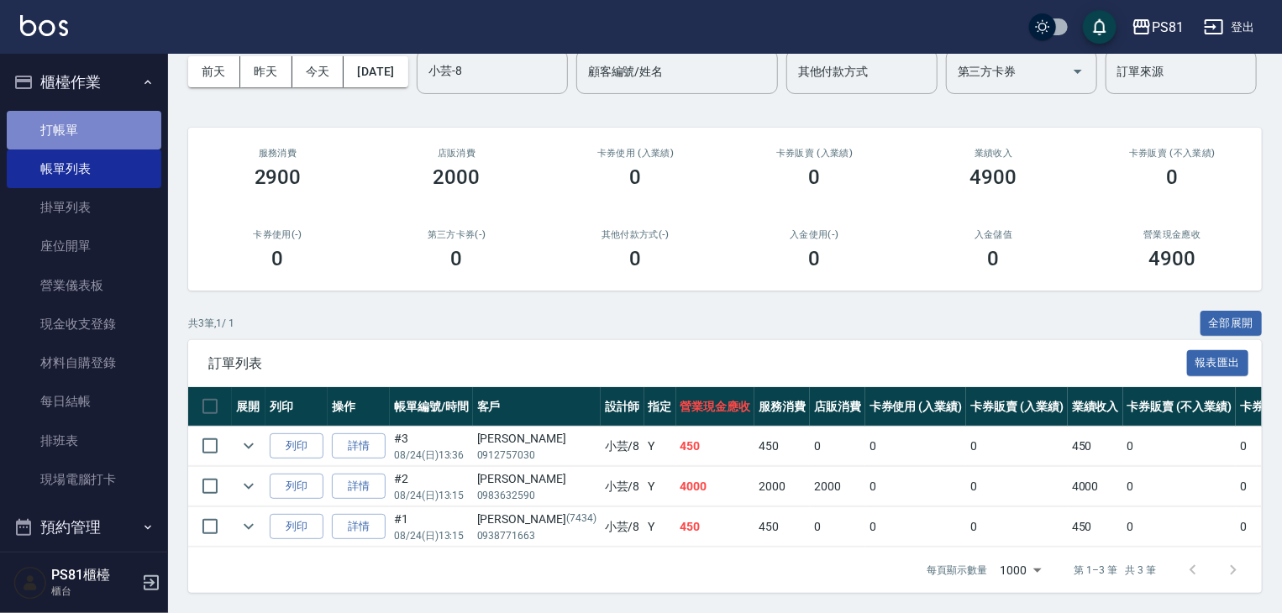
click at [92, 128] on link "打帳單" at bounding box center [84, 130] width 155 height 39
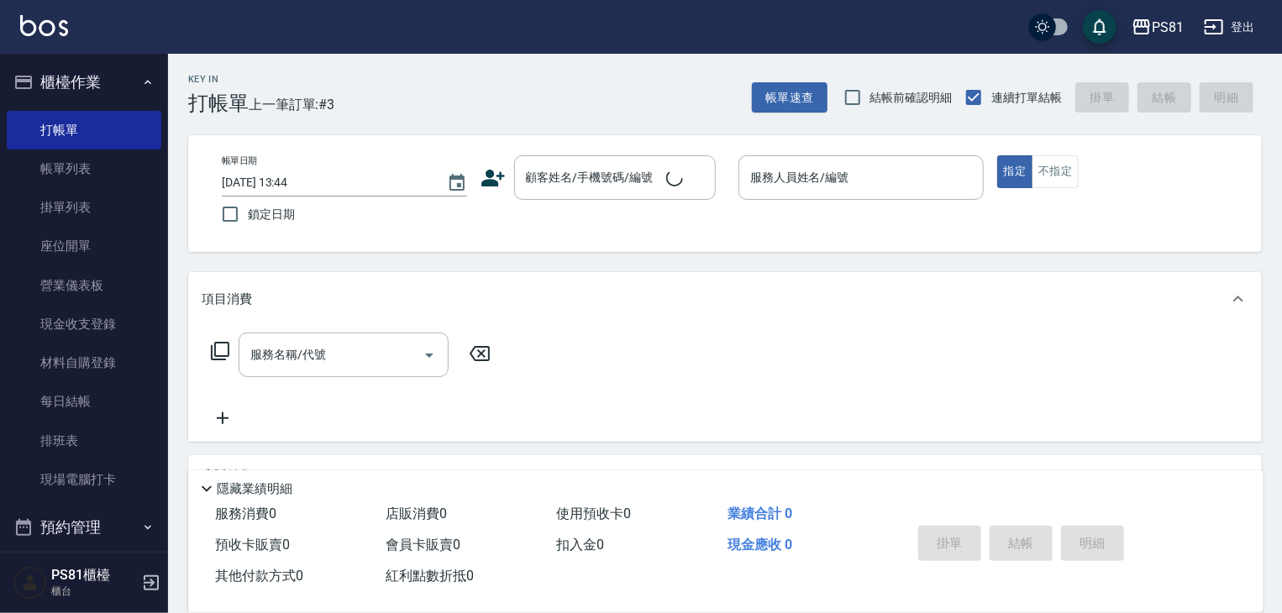
click at [337, 111] on div "Key In 打帳單 上一筆訂單:#3 帳單速查 結帳前確認明細 連續打單結帳 掛單 結帳 明細" at bounding box center [715, 84] width 1094 height 61
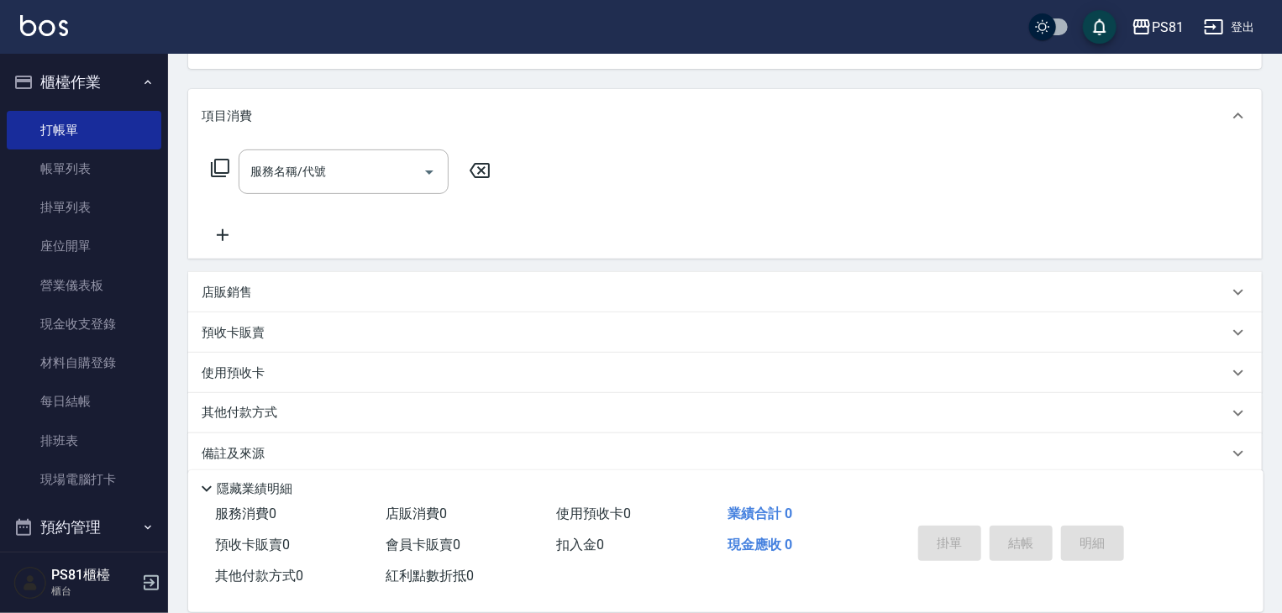
scroll to position [203, 0]
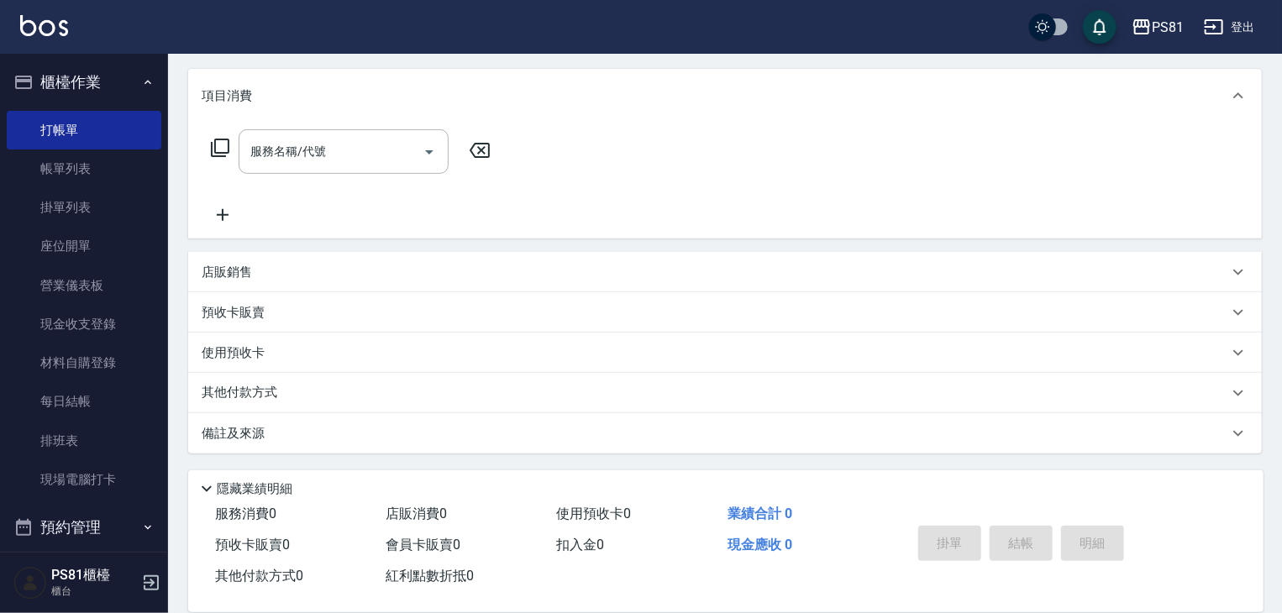
click at [177, 498] on div "Key In 打帳單 上一筆訂單:#3 帳單速查 結帳前確認明細 連續打單結帳 掛單 結帳 明細 帳單日期 [DATE] 13:44 鎖定日期 顧客姓名/手機…" at bounding box center [725, 231] width 1114 height 763
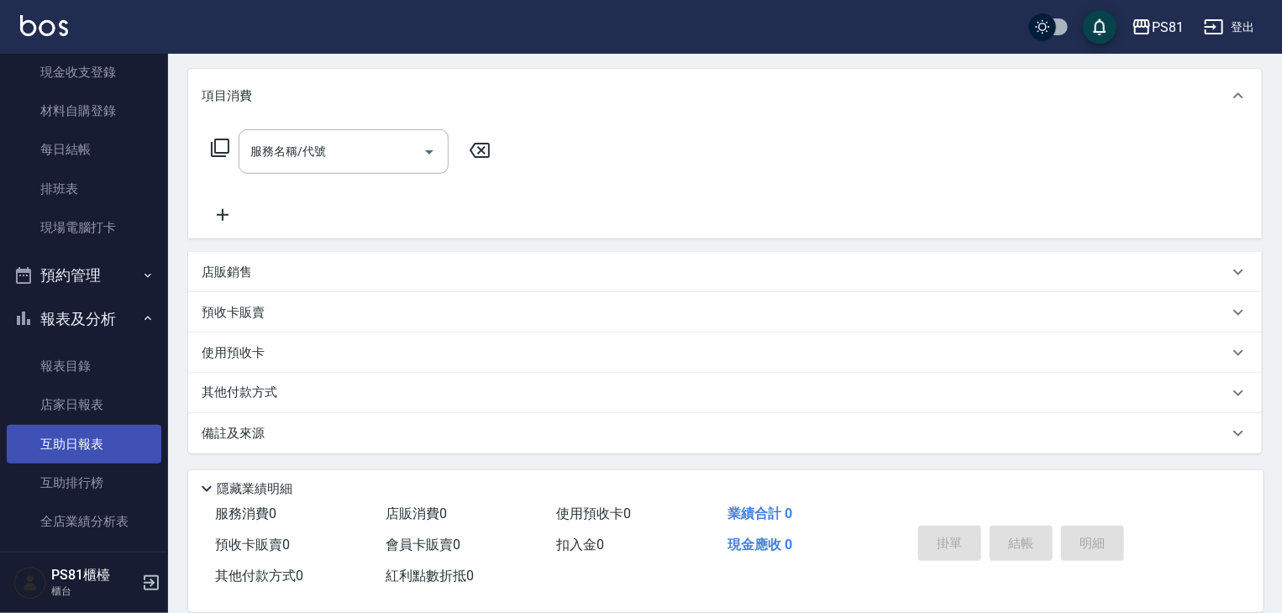
click at [116, 447] on link "互助日報表" at bounding box center [84, 444] width 155 height 39
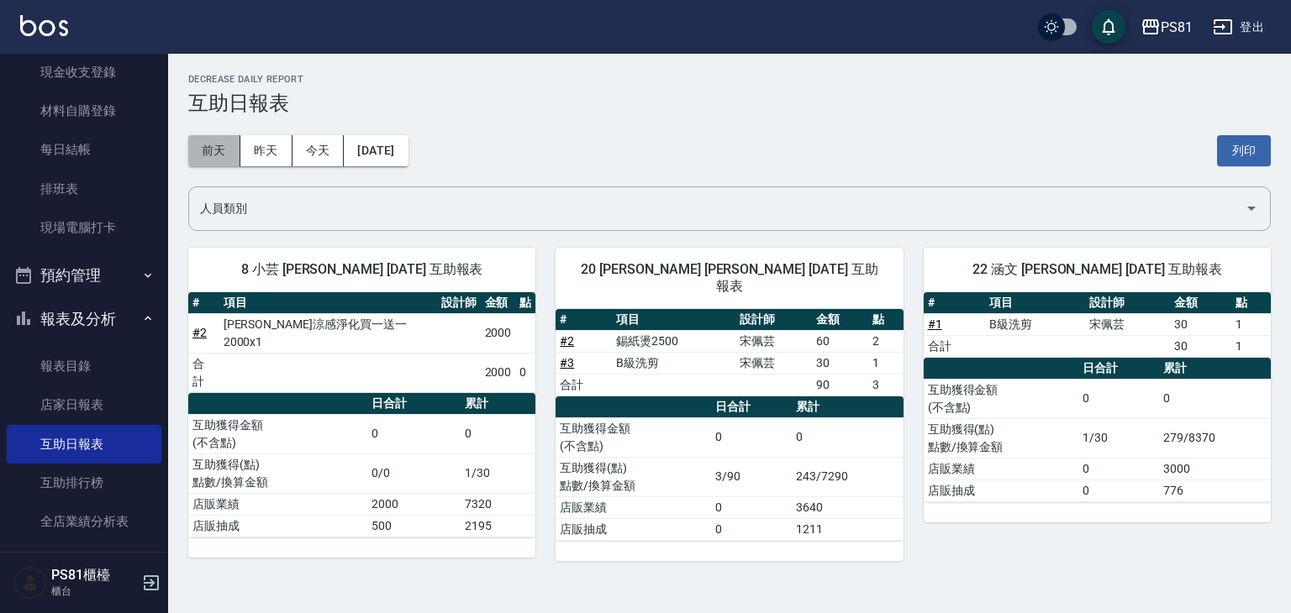
drag, startPoint x: 222, startPoint y: 152, endPoint x: 234, endPoint y: 164, distance: 17.2
click at [234, 164] on button "前天" at bounding box center [214, 150] width 52 height 31
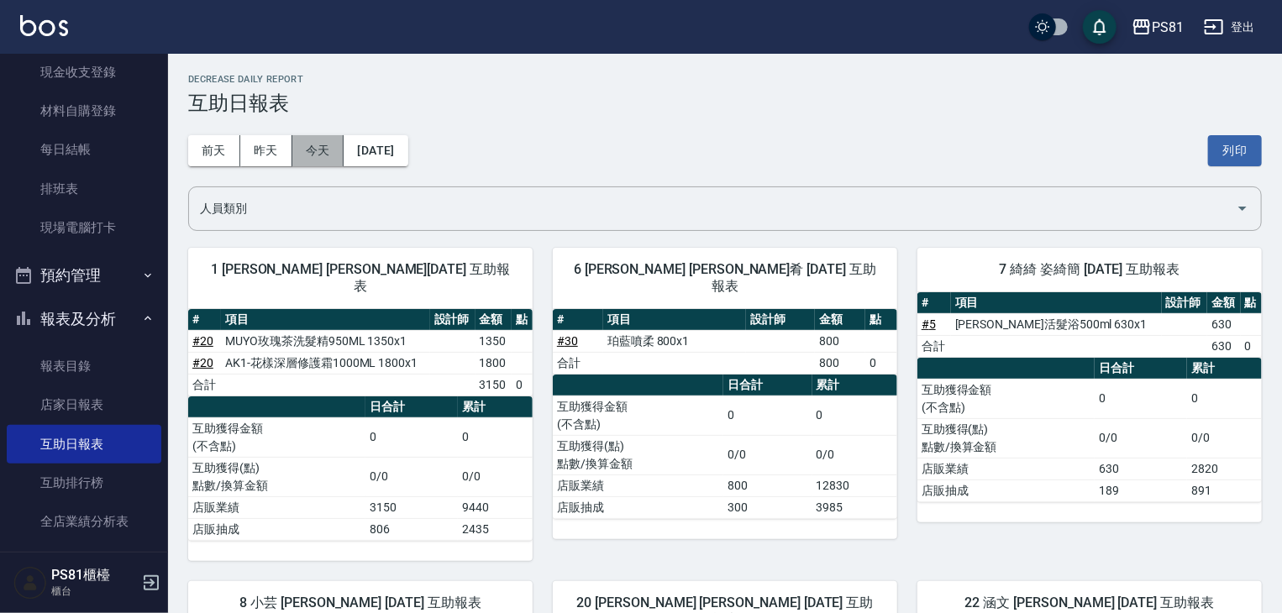
click at [328, 156] on button "今天" at bounding box center [318, 150] width 52 height 31
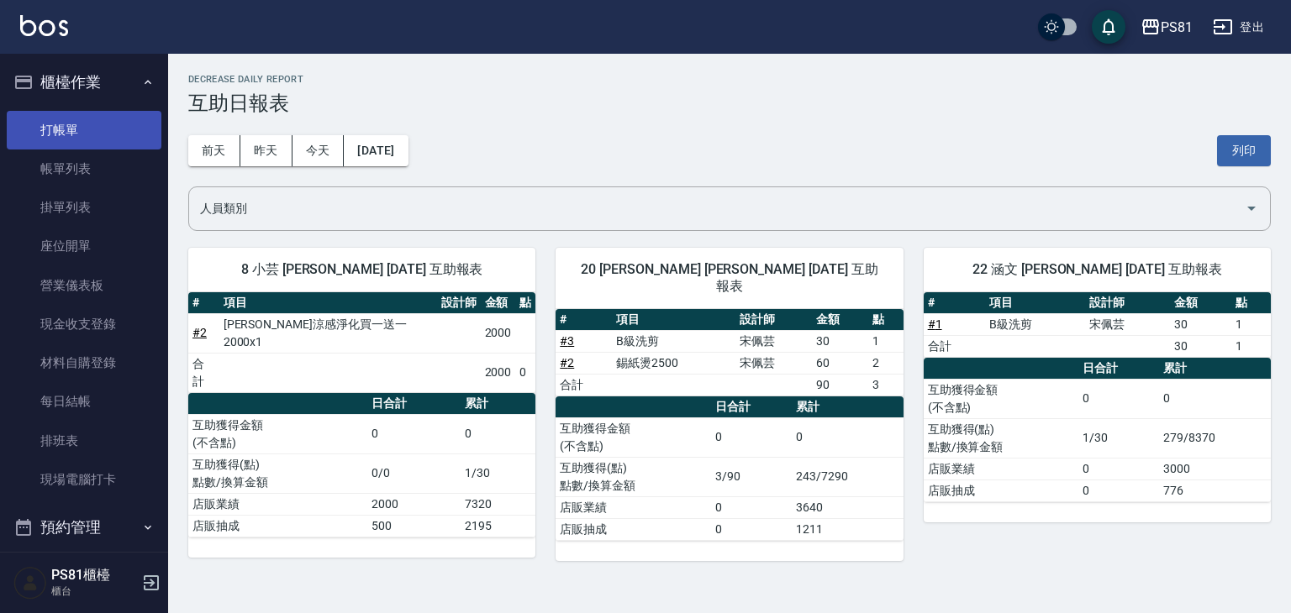
click at [81, 127] on link "打帳單" at bounding box center [84, 130] width 155 height 39
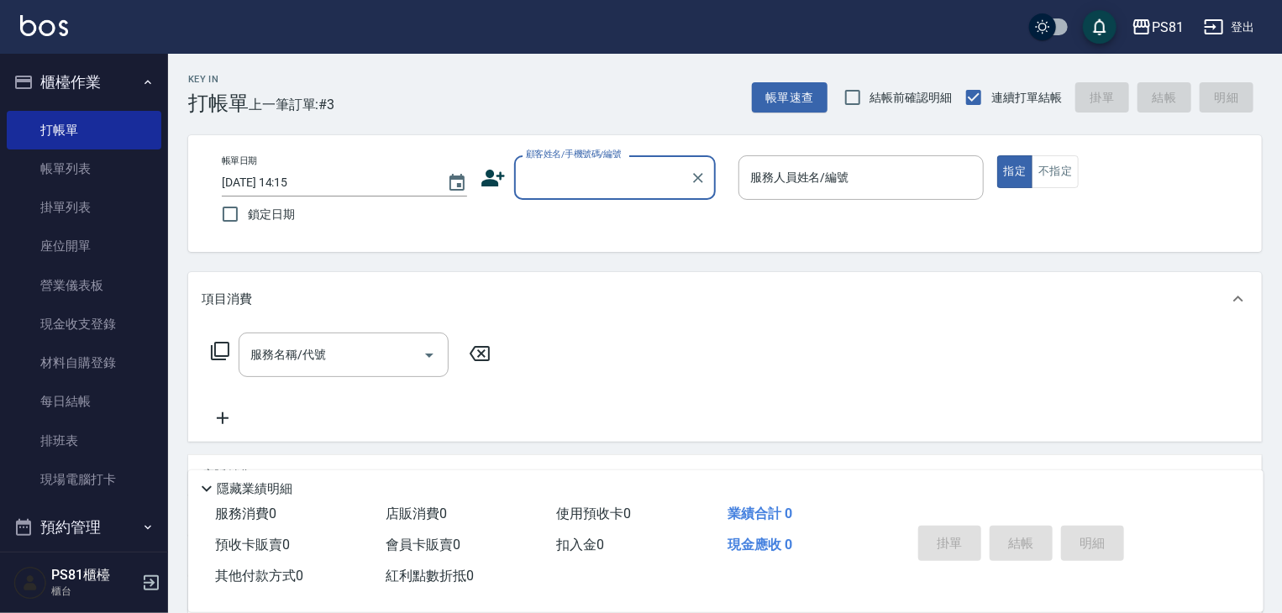
click at [552, 195] on div "顧客姓名/手機號碼/編號" at bounding box center [615, 177] width 202 height 45
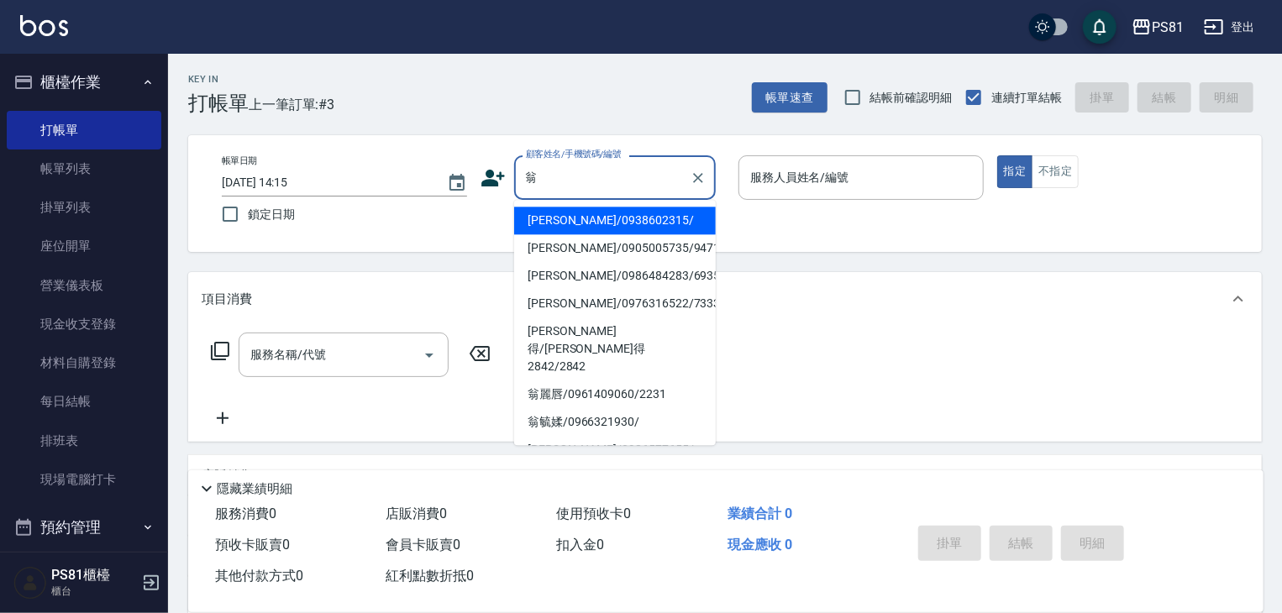
click at [619, 223] on li "[PERSON_NAME]/0938602315/" at bounding box center [615, 221] width 202 height 28
type input "[PERSON_NAME]/0938602315/"
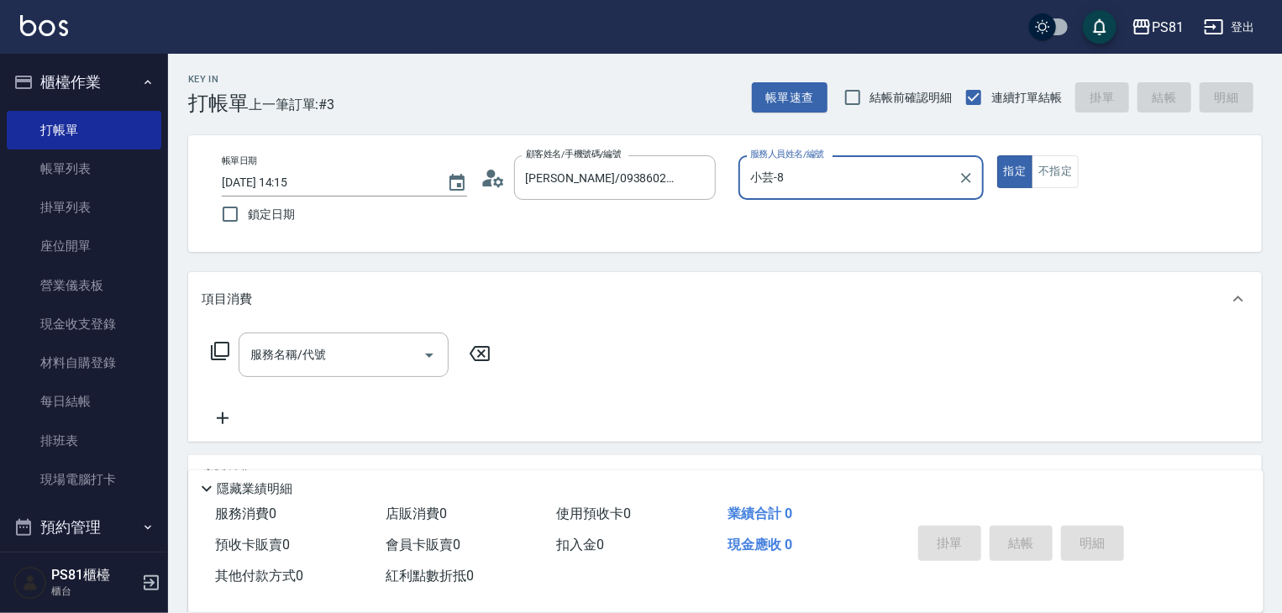
type input "小芸-8"
click at [1056, 176] on button "不指定" at bounding box center [1055, 171] width 47 height 33
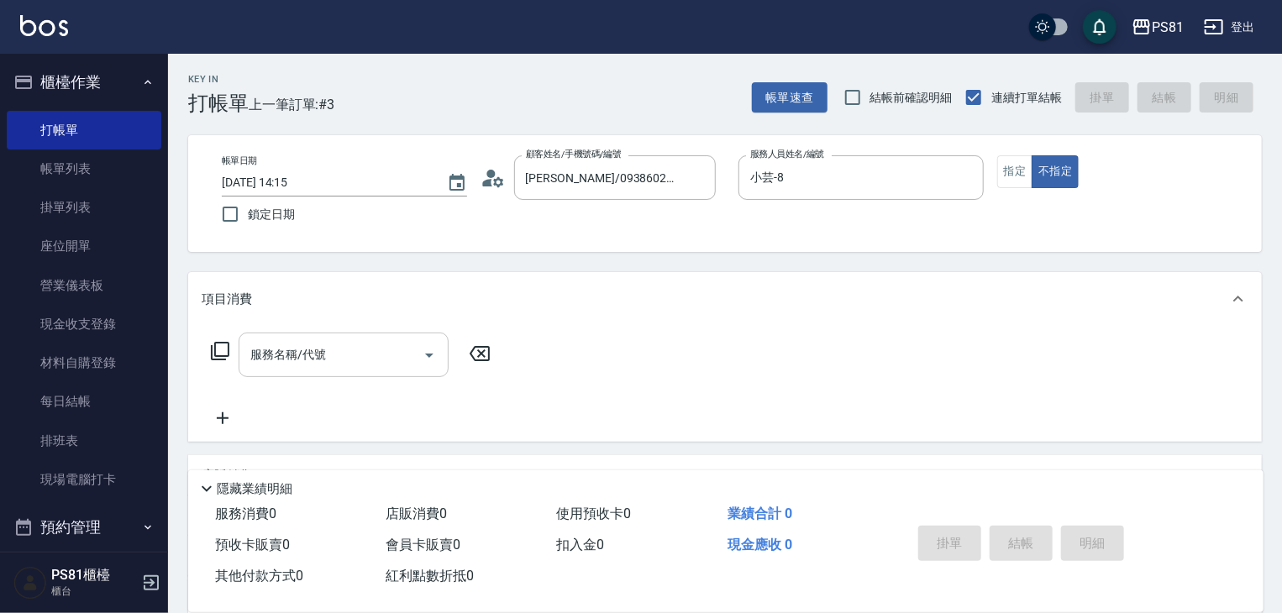
click at [324, 364] on input "服務名稱/代號" at bounding box center [331, 354] width 170 height 29
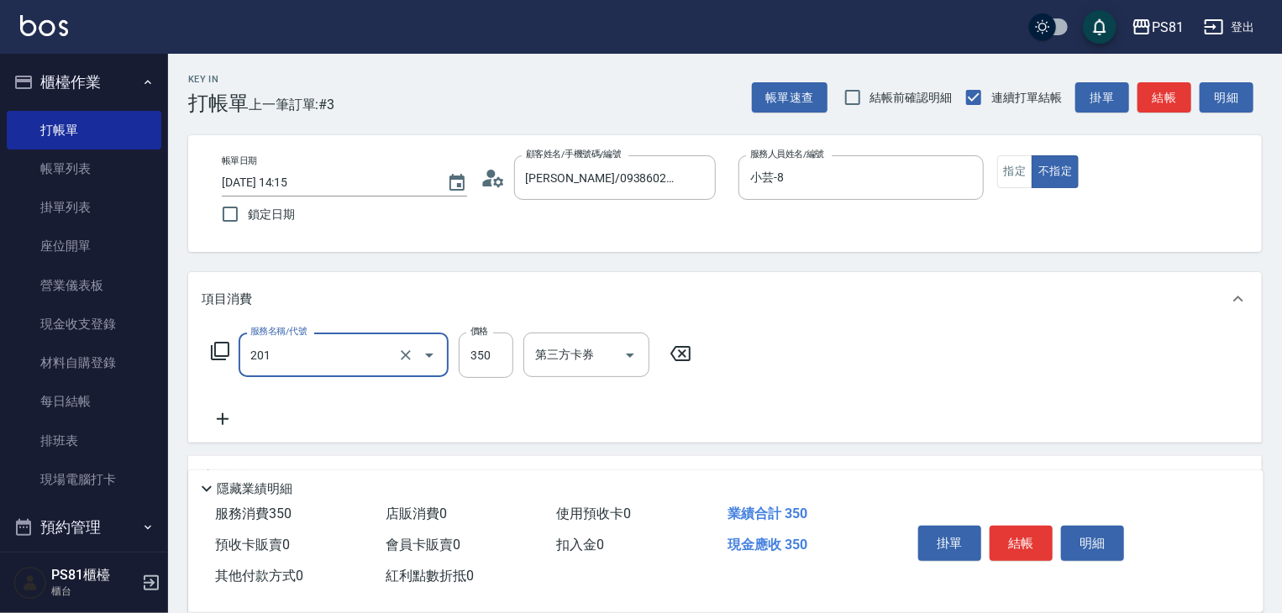
type input "洗剪350(201)"
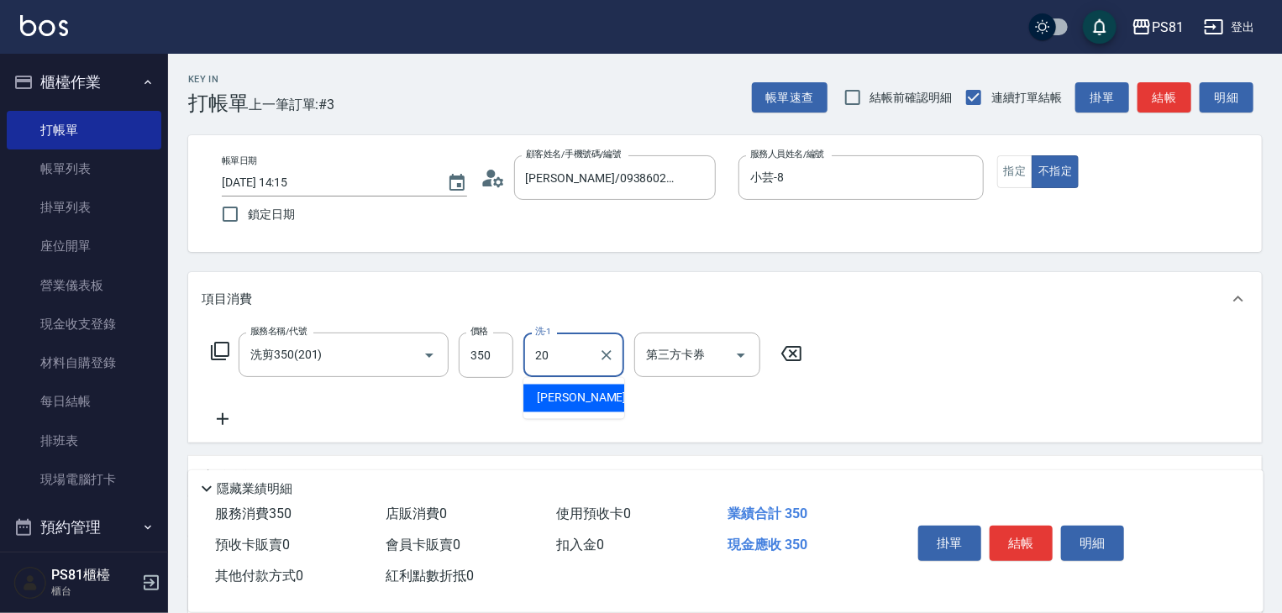
type input "[PERSON_NAME]-20"
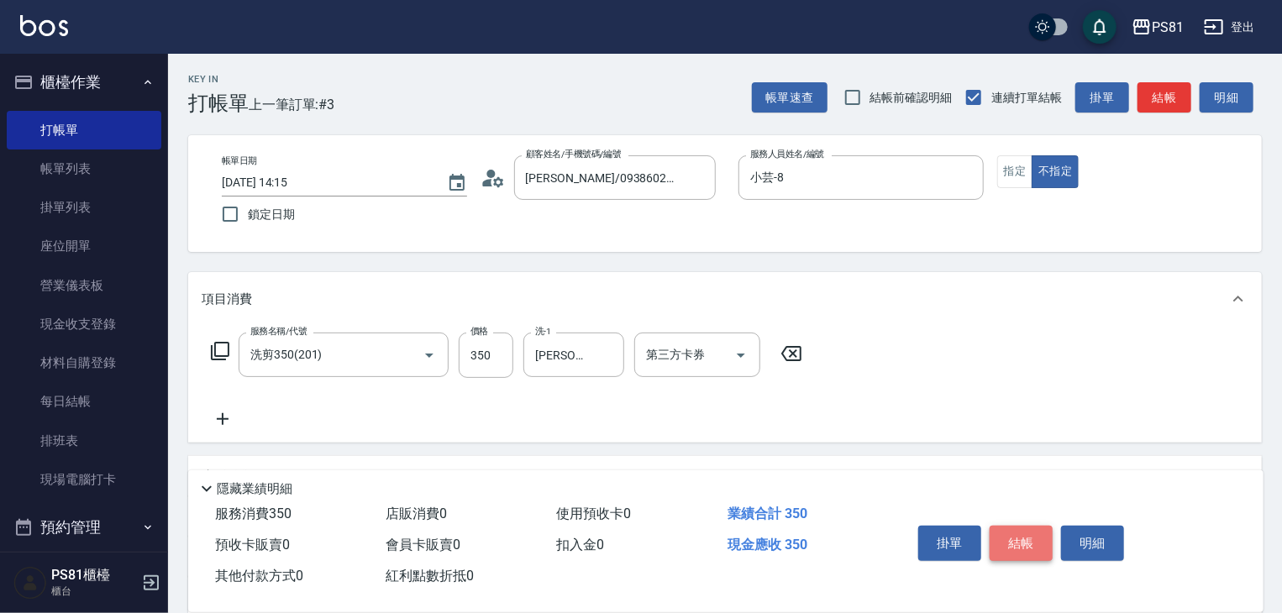
click at [1012, 527] on button "結帳" at bounding box center [1021, 543] width 63 height 35
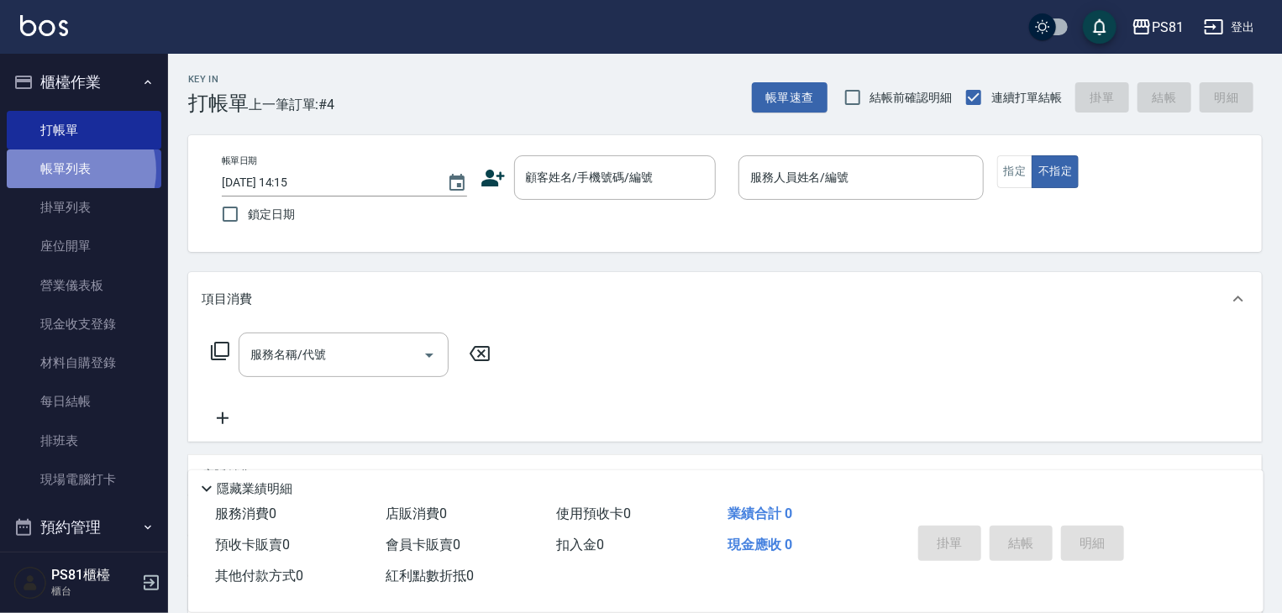
click at [66, 171] on link "帳單列表" at bounding box center [84, 169] width 155 height 39
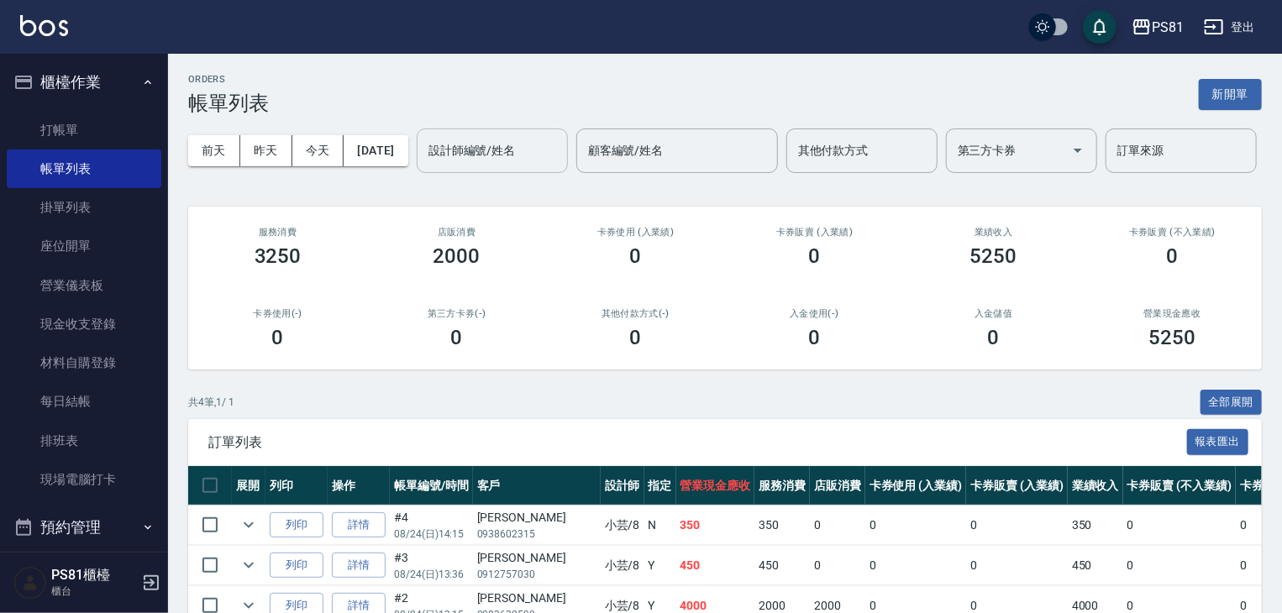
drag, startPoint x: 304, startPoint y: 240, endPoint x: 301, endPoint y: 229, distance: 11.4
click at [303, 233] on div "ORDERS 帳單列表 新開單 [DATE] [DATE] [DATE] [DATE] 設計師編號/姓名 設計師編號/姓名 顧客編號/姓名 顧客編號/姓名 其…" at bounding box center [725, 393] width 1114 height 679
click at [424, 166] on input "設計師編號/姓名" at bounding box center [492, 150] width 136 height 29
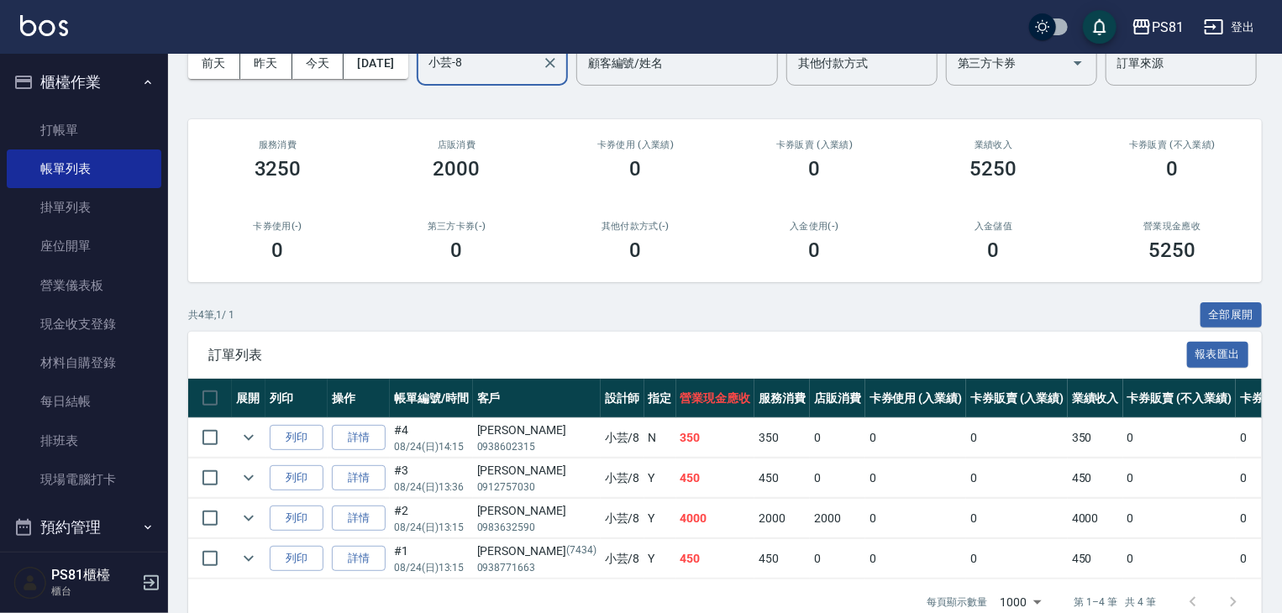
scroll to position [184, 0]
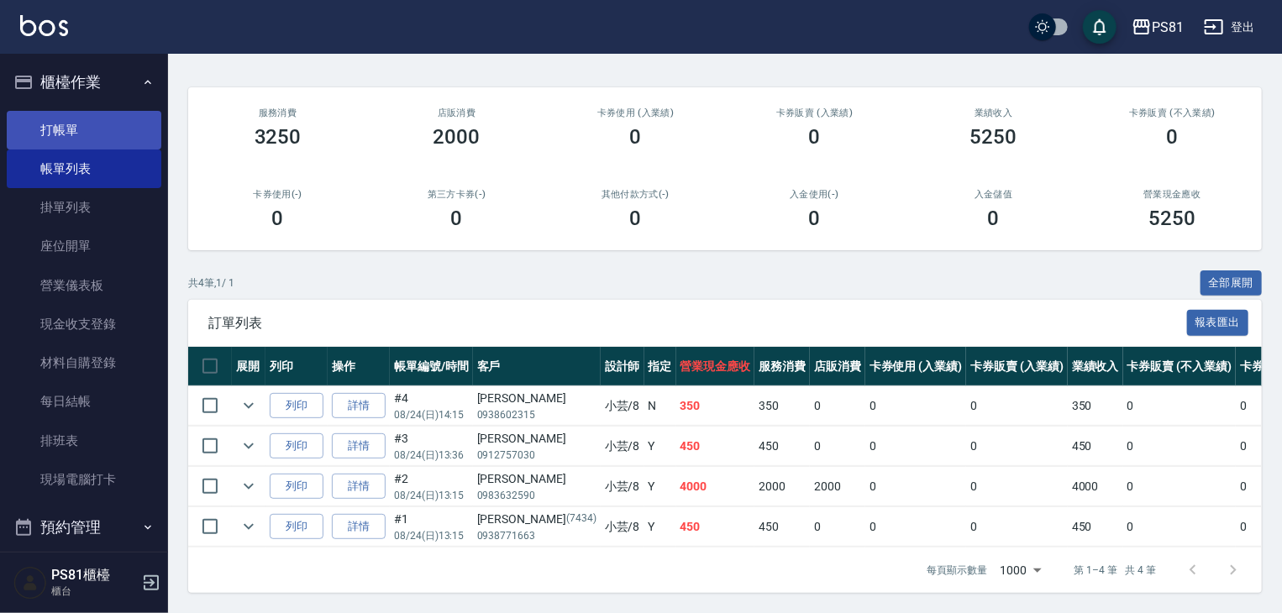
type input "小芸-8"
click at [86, 127] on link "打帳單" at bounding box center [84, 130] width 155 height 39
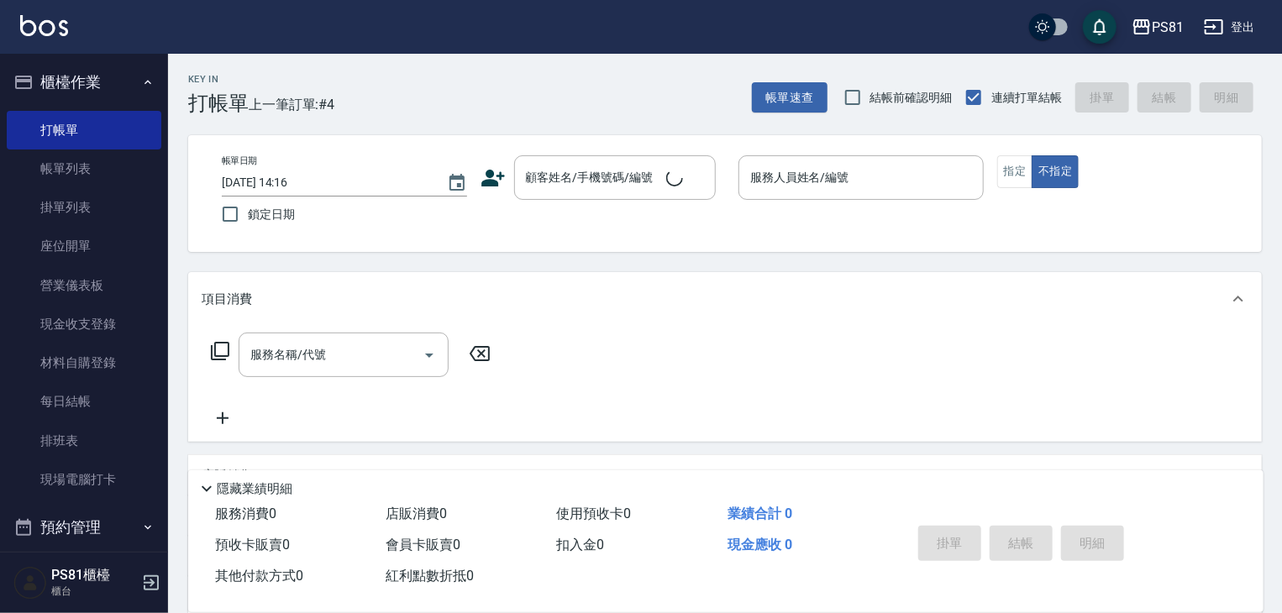
click at [289, 115] on div "Key In 打帳單 上一筆訂單:#4 帳單速查 結帳前確認明細 連續打單結帳 掛單 結帳 明細 帳單日期 [DATE] 14:16 鎖定日期 顧客姓名/手機…" at bounding box center [725, 435] width 1114 height 763
